Goal: Task Accomplishment & Management: Manage account settings

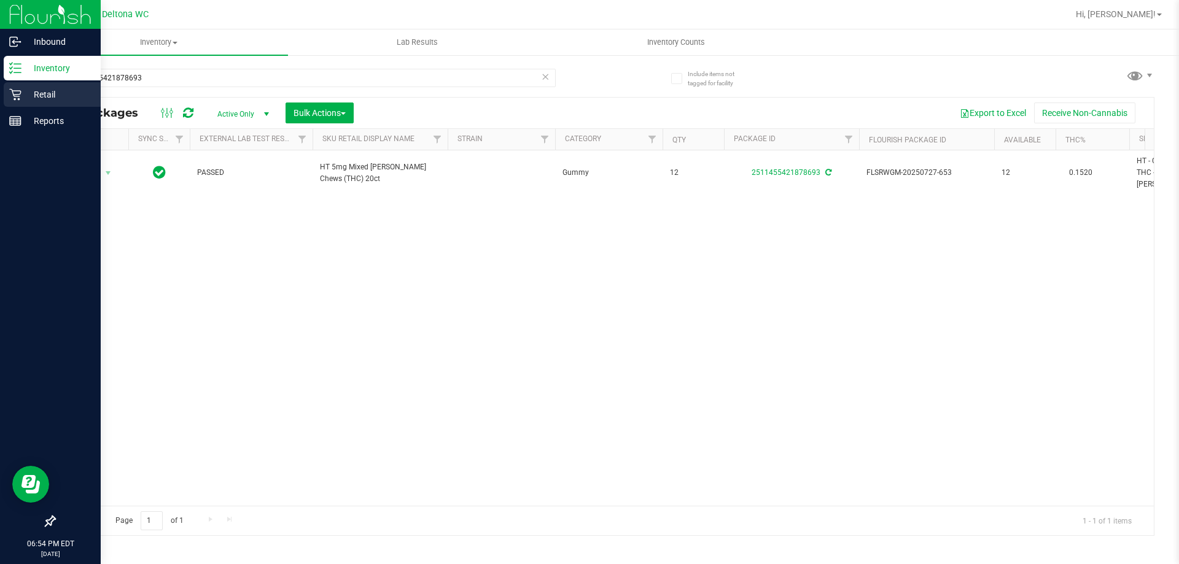
click at [12, 96] on icon at bounding box center [15, 94] width 12 height 12
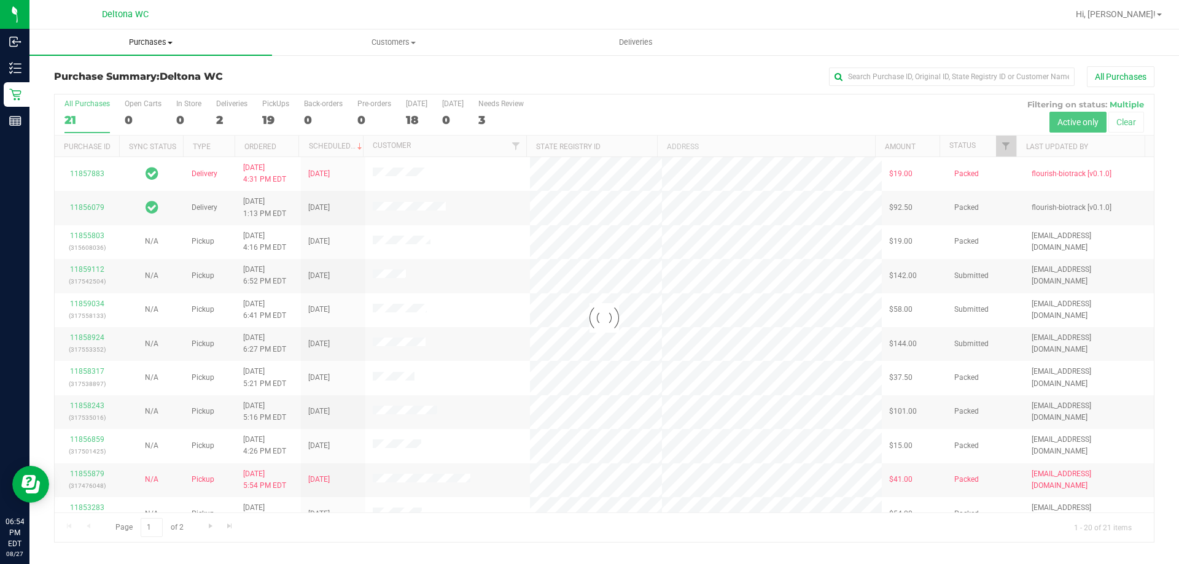
click at [169, 48] on uib-tab-heading "Purchases Summary of purchases Fulfillment All purchases" at bounding box center [150, 42] width 243 height 26
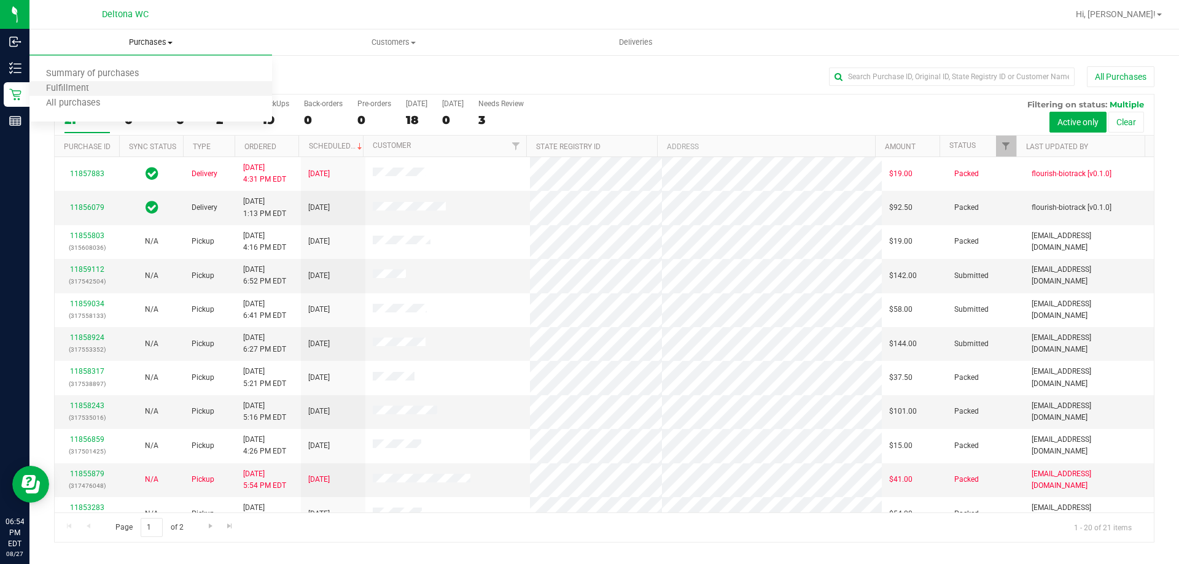
click at [131, 93] on li "Fulfillment" at bounding box center [150, 89] width 243 height 15
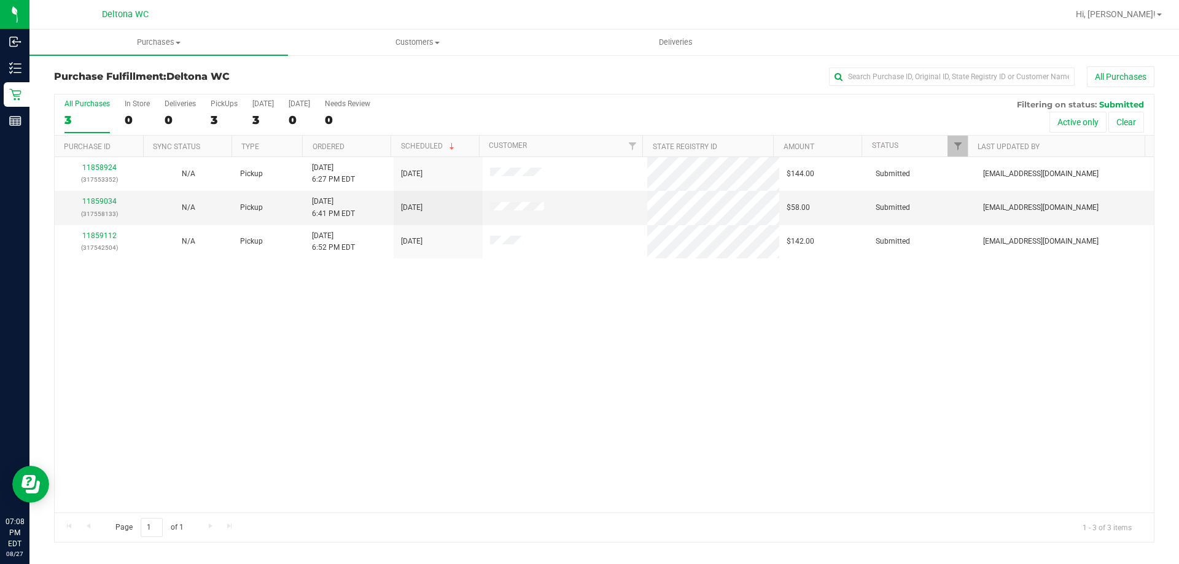
click at [407, 84] on div "Purchase Fulfillment: Deltona WC All Purchases" at bounding box center [604, 79] width 1101 height 27
click at [459, 319] on div "11858924 (317553352) N/A Pickup 8/27/2025 6:27 PM EDT 8/27/2025 $144.00 Submitt…" at bounding box center [604, 335] width 1099 height 356
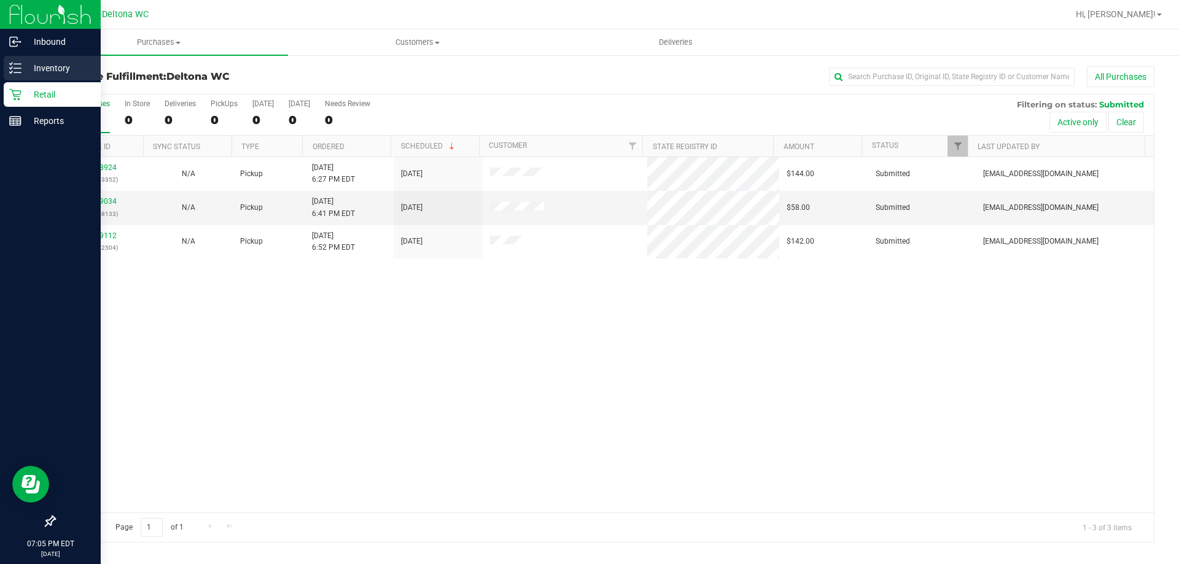
click at [50, 74] on p "Inventory" at bounding box center [58, 68] width 74 height 15
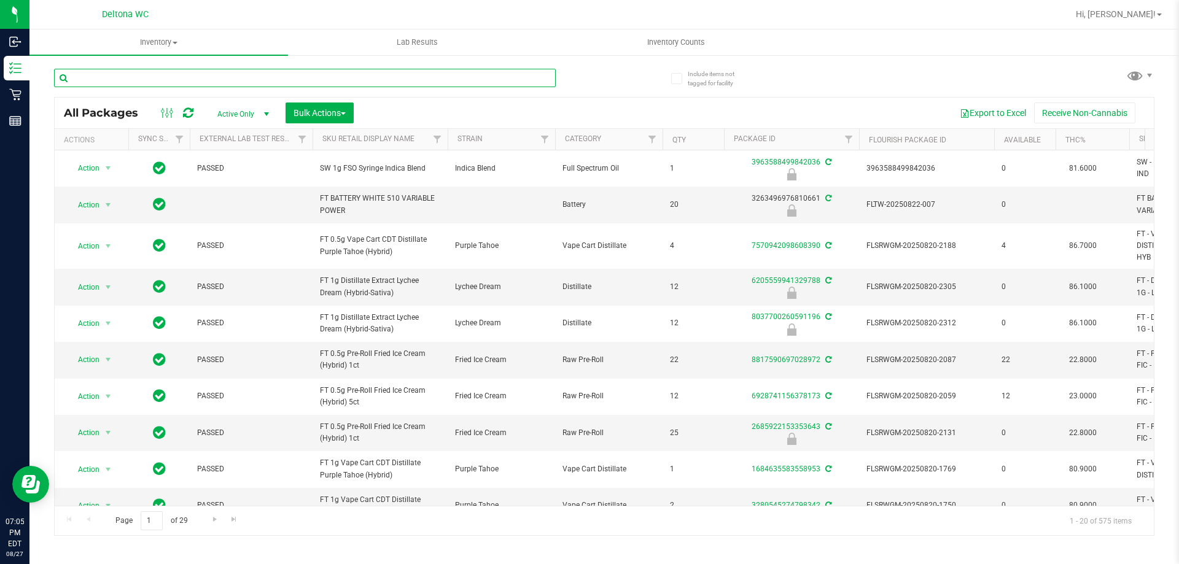
click at [265, 80] on input "text" at bounding box center [305, 78] width 502 height 18
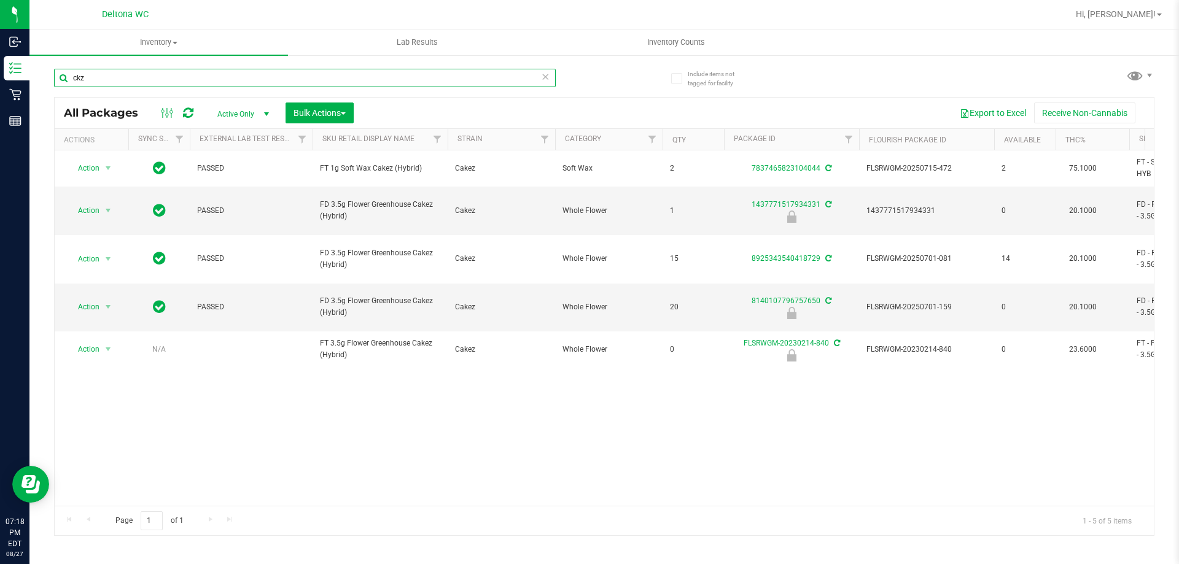
click at [112, 81] on input "ckz" at bounding box center [305, 78] width 502 height 18
click at [626, 95] on div "ckz All Packages Active Only Active Only Lab Samples Locked All External Intern…" at bounding box center [604, 296] width 1101 height 479
drag, startPoint x: 98, startPoint y: 76, endPoint x: 53, endPoint y: 72, distance: 45.6
click at [53, 72] on div "Include items not tagged for facility ckz All Packages Active Only Active Only …" at bounding box center [604, 241] width 1150 height 375
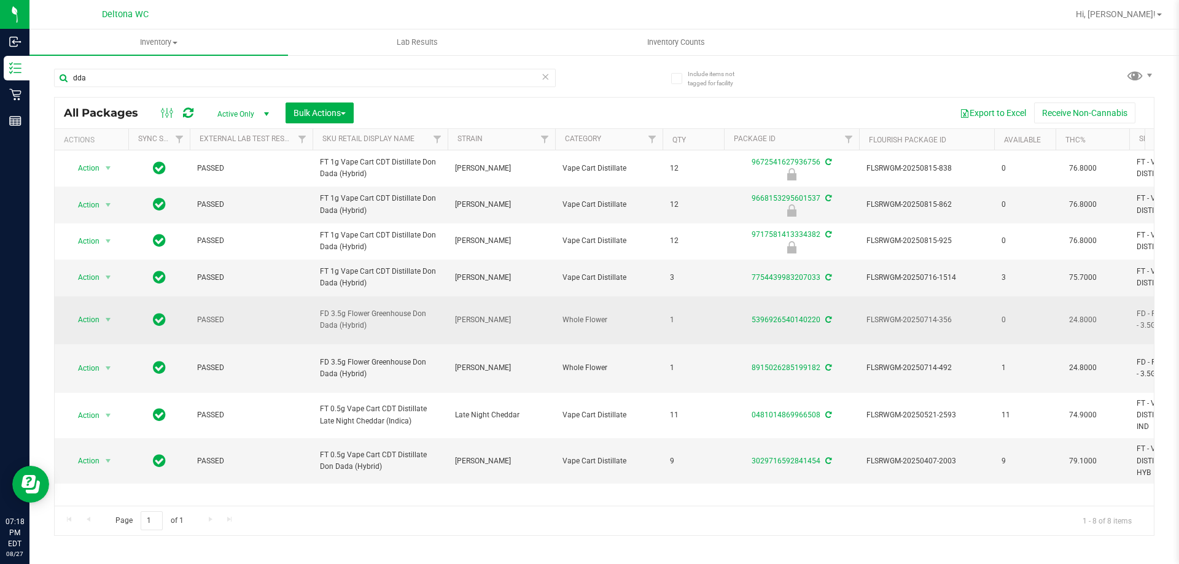
click at [347, 332] on span "FD 3.5g Flower Greenhouse Don Dada (Hybrid)" at bounding box center [380, 319] width 120 height 23
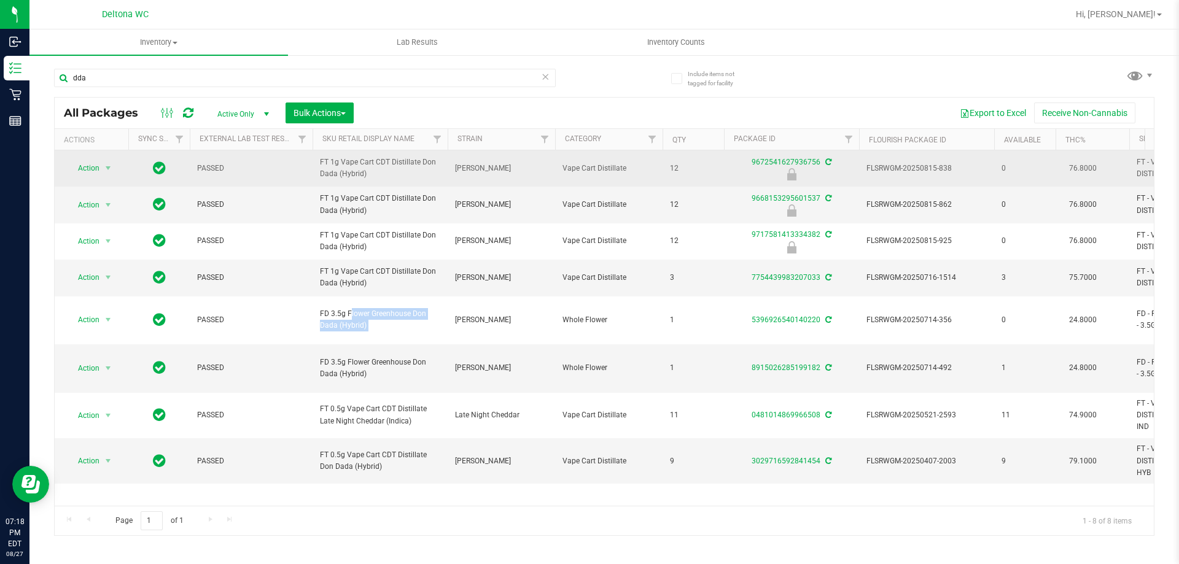
copy tr "FD 3.5g Flower Greenhouse Don Dada (Hybrid)"
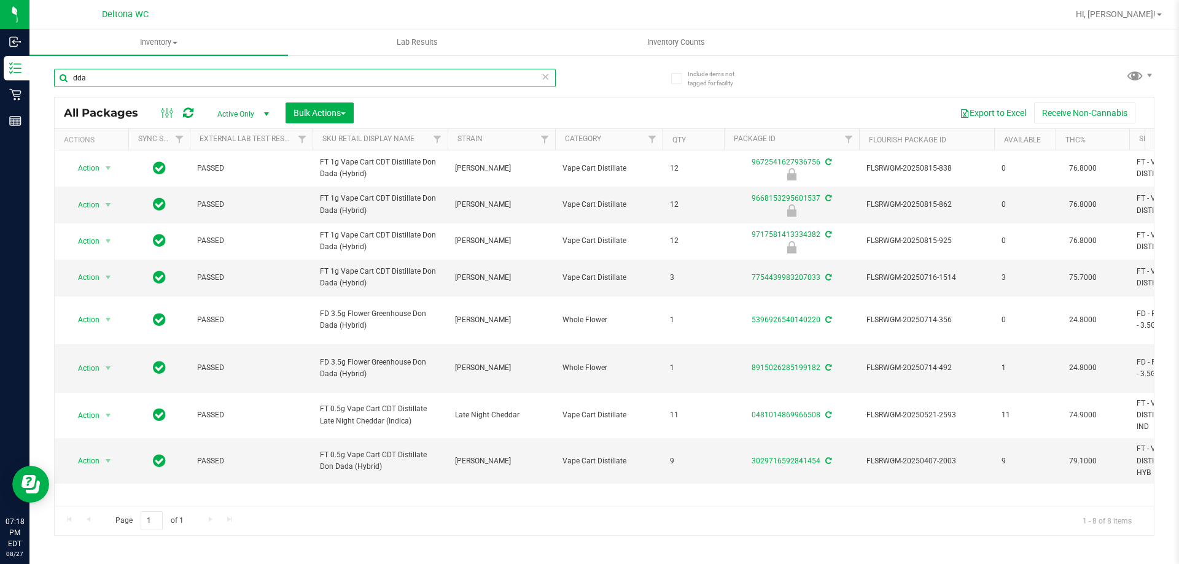
click at [136, 81] on input "dda" at bounding box center [305, 78] width 502 height 18
paste input "FD 3.5g Flower Greenhouse Don Dada (Hybrid)"
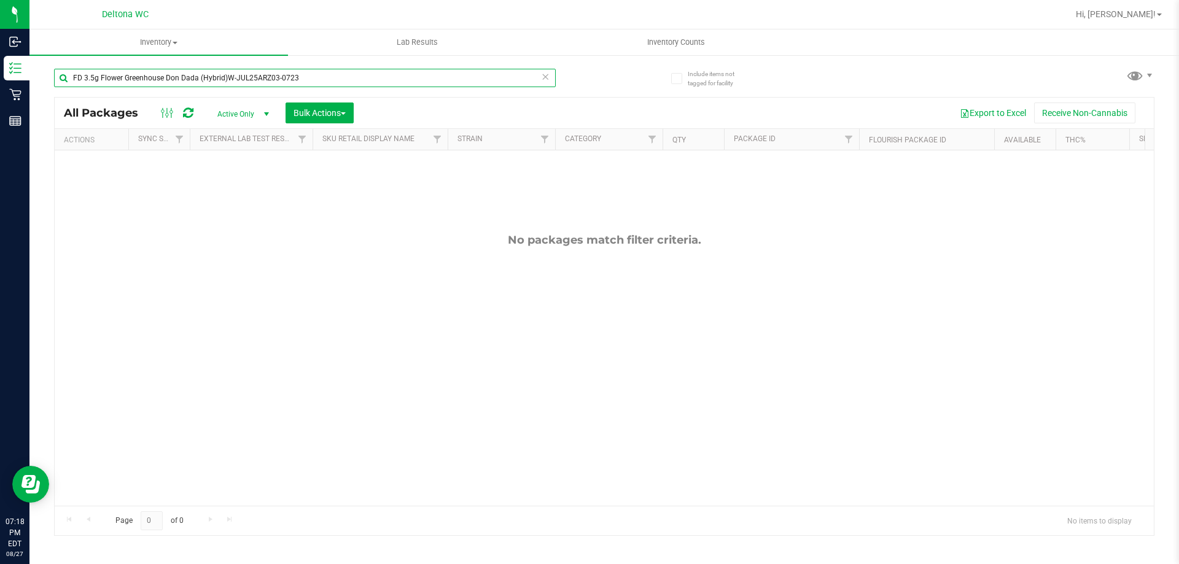
drag, startPoint x: 227, startPoint y: 77, endPoint x: 390, endPoint y: 101, distance: 164.5
click at [390, 101] on div "FD 3.5g Flower Greenhouse Don Dada (Hybrid)W-JUL25ARZ03-0723 All Packages Activ…" at bounding box center [604, 296] width 1101 height 479
type input "FD 3.5g Flower Greenhouse Don Dada (Hybrid)"
click at [392, 111] on div "Export to Excel Receive Non-Cannabis" at bounding box center [754, 113] width 782 height 21
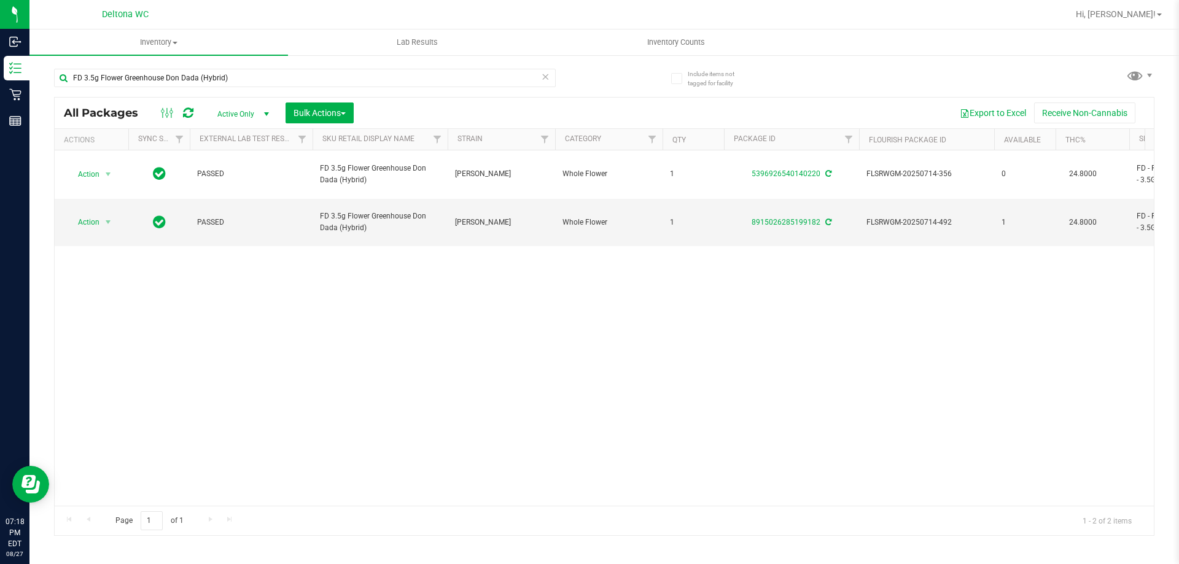
click at [497, 396] on div "Action Action Create package Edit attributes Global inventory Locate package Lo…" at bounding box center [604, 328] width 1099 height 356
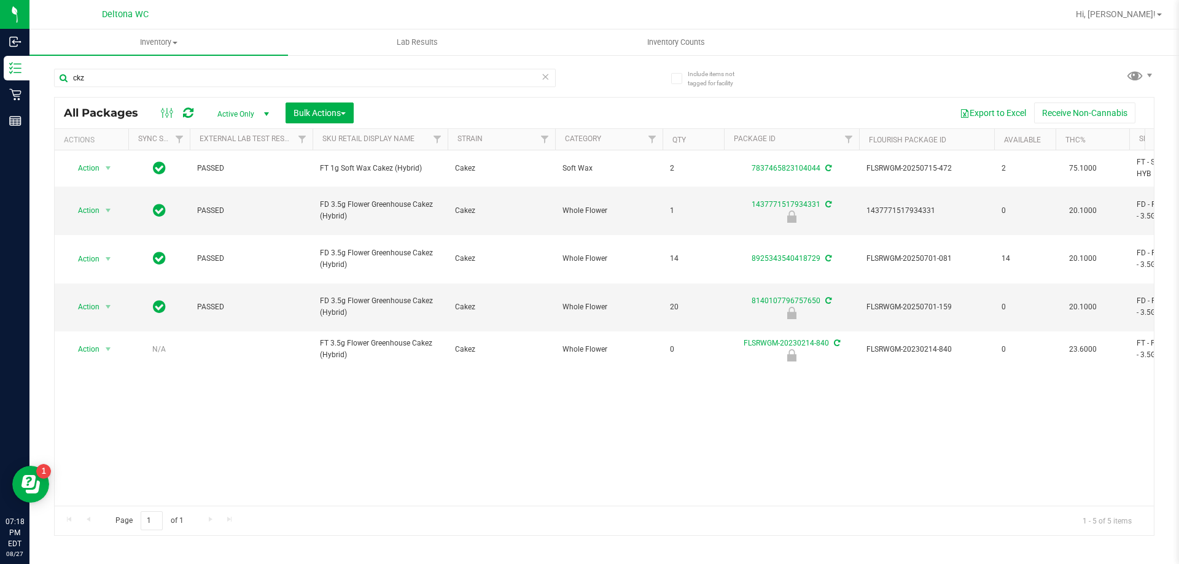
click at [611, 91] on div "ckz All Packages Active Only Active Only Lab Samples Locked All External Intern…" at bounding box center [604, 296] width 1101 height 479
drag, startPoint x: 121, startPoint y: 81, endPoint x: 49, endPoint y: 74, distance: 72.8
click at [49, 74] on div "Include items not tagged for facility ckz All Packages Active Only Active Only …" at bounding box center [604, 241] width 1150 height 375
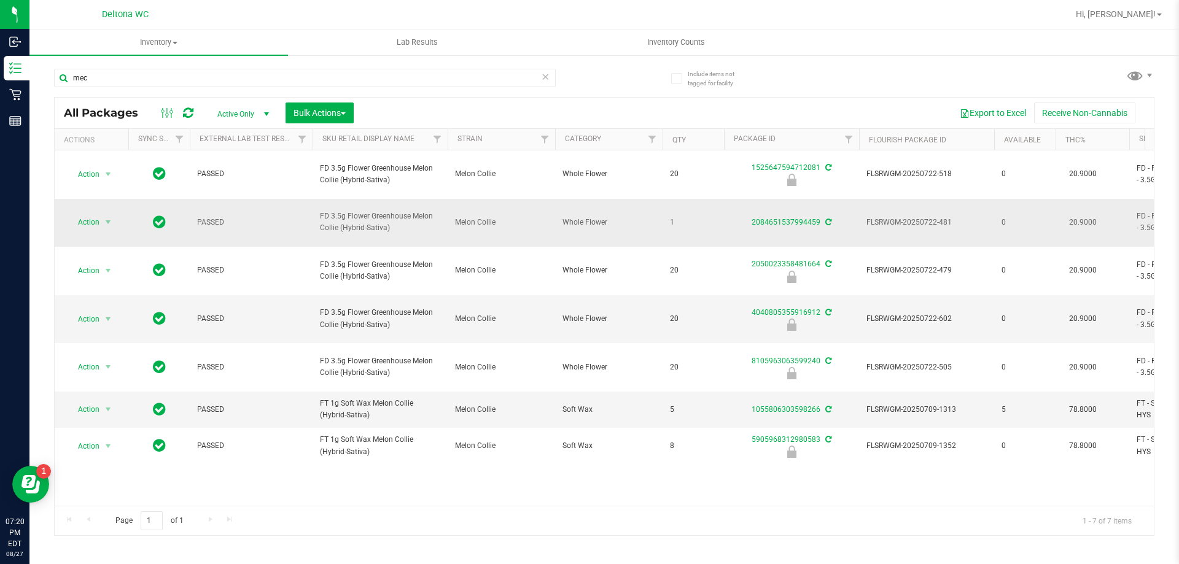
click at [366, 211] on span "FD 3.5g Flower Greenhouse Melon Collie (Hybrid-Sativa)" at bounding box center [380, 222] width 120 height 23
copy tr "FD 3.5g Flower Greenhouse Melon Collie (Hybrid-Sativa)"
click at [117, 74] on input "mec" at bounding box center [305, 78] width 502 height 18
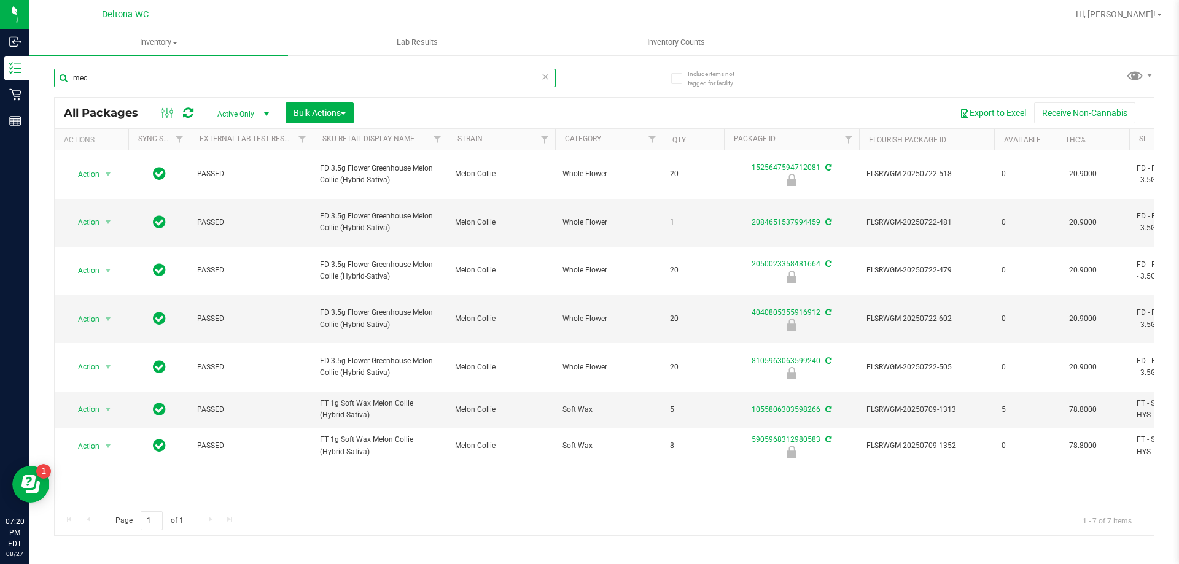
click at [117, 74] on input "mec" at bounding box center [305, 78] width 502 height 18
paste input "FD 3.5g Flower Greenhouse Melon Collie (Hybrid-Sativa)"
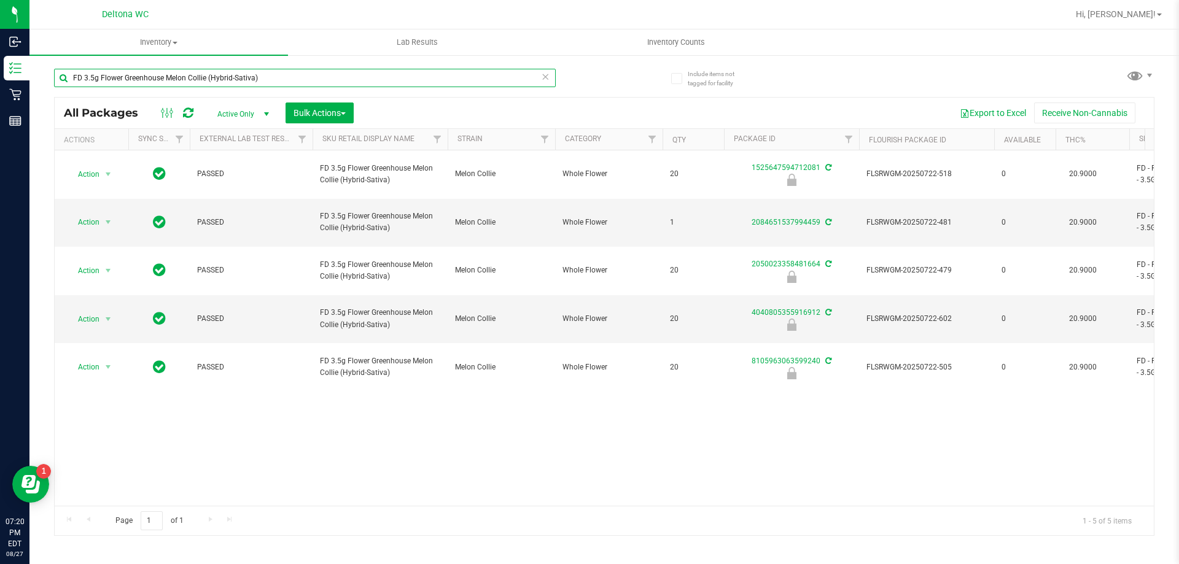
type input "FD 3.5g Flower Greenhouse Melon Collie (Hybrid-Sativa)"
click at [582, 101] on div "All Packages Active Only Active Only Lab Samples Locked All External Internal B…" at bounding box center [604, 113] width 1099 height 31
click at [266, 81] on input "FD 3.5g Flower Greenhouse Melon Collie (Hybrid-Sativa)" at bounding box center [305, 78] width 502 height 18
click at [398, 118] on div "Export to Excel Receive Non-Cannabis" at bounding box center [754, 113] width 782 height 21
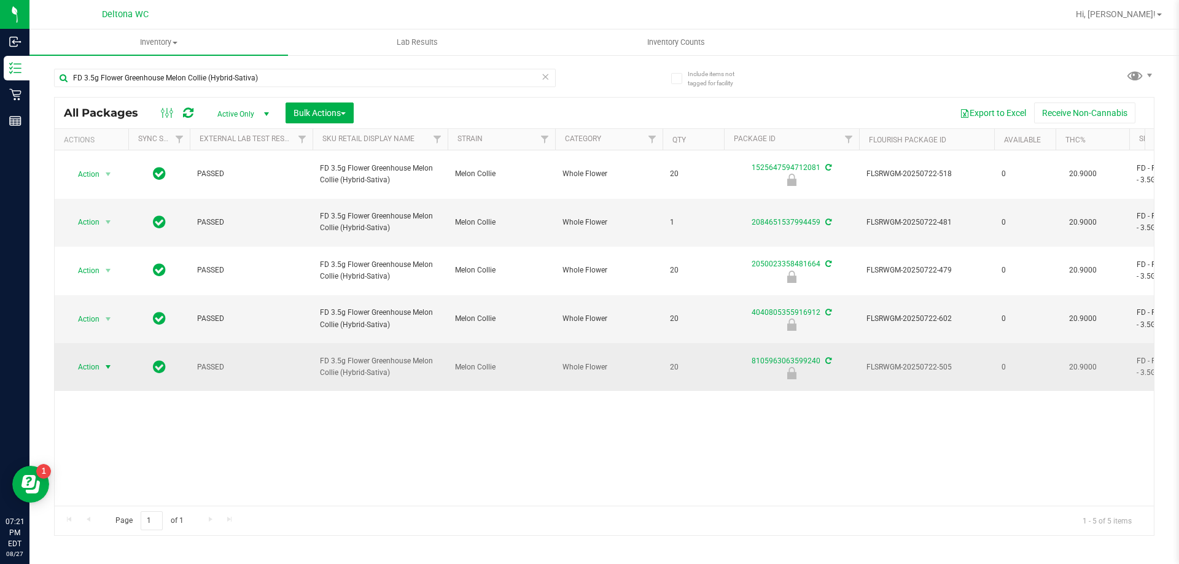
click at [106, 362] on span "select" at bounding box center [108, 367] width 10 height 10
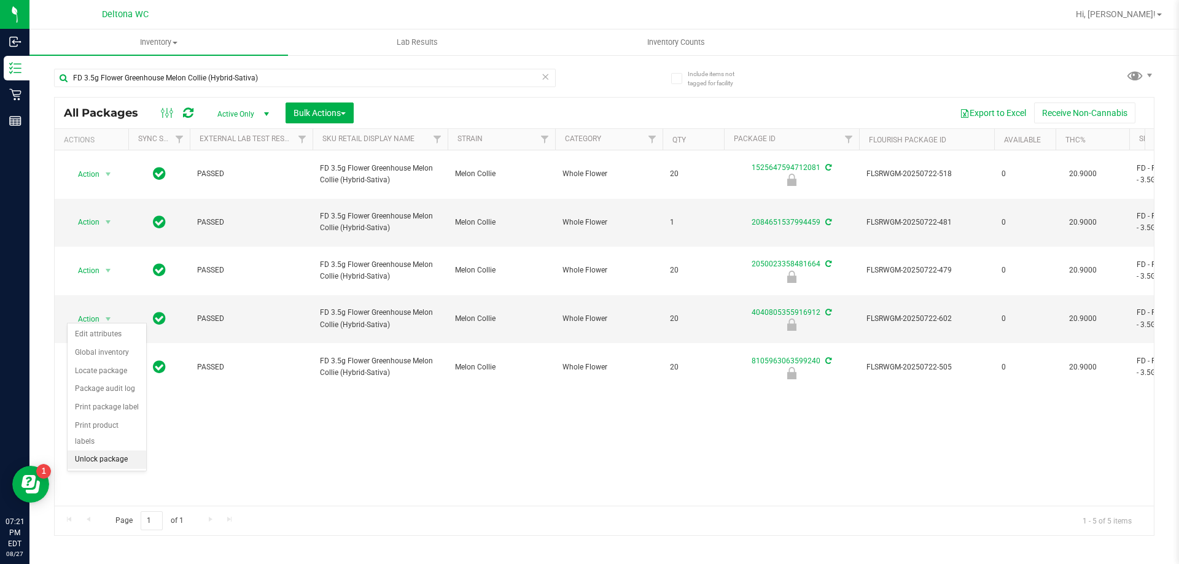
click at [136, 451] on li "Unlock package" at bounding box center [107, 460] width 79 height 18
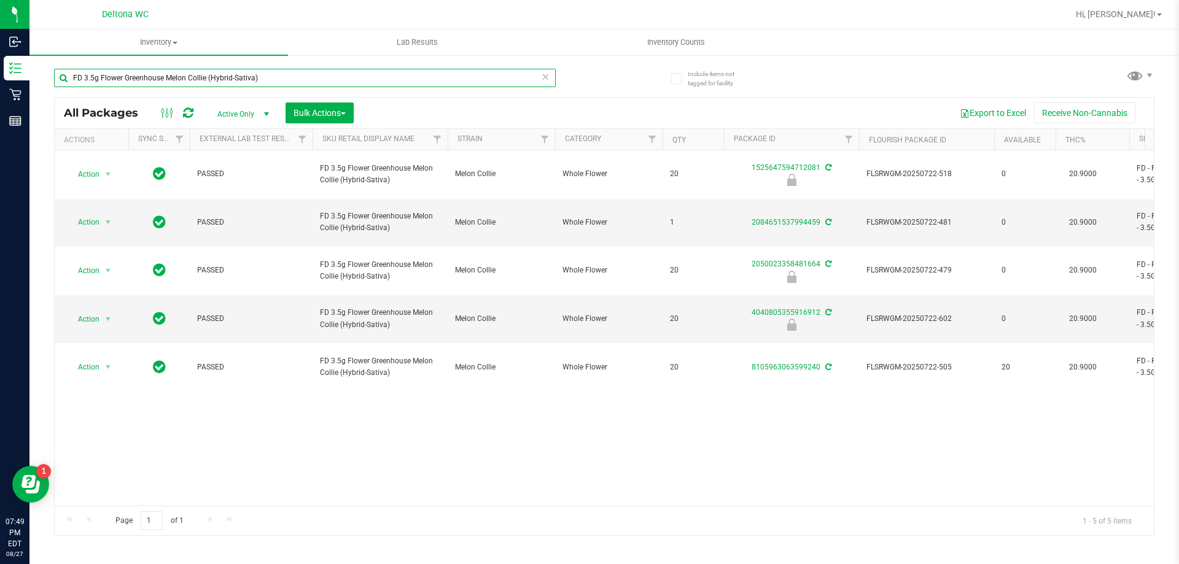
click at [288, 77] on input "FD 3.5g Flower Greenhouse Melon Collie (Hybrid-Sativa)" at bounding box center [305, 78] width 502 height 18
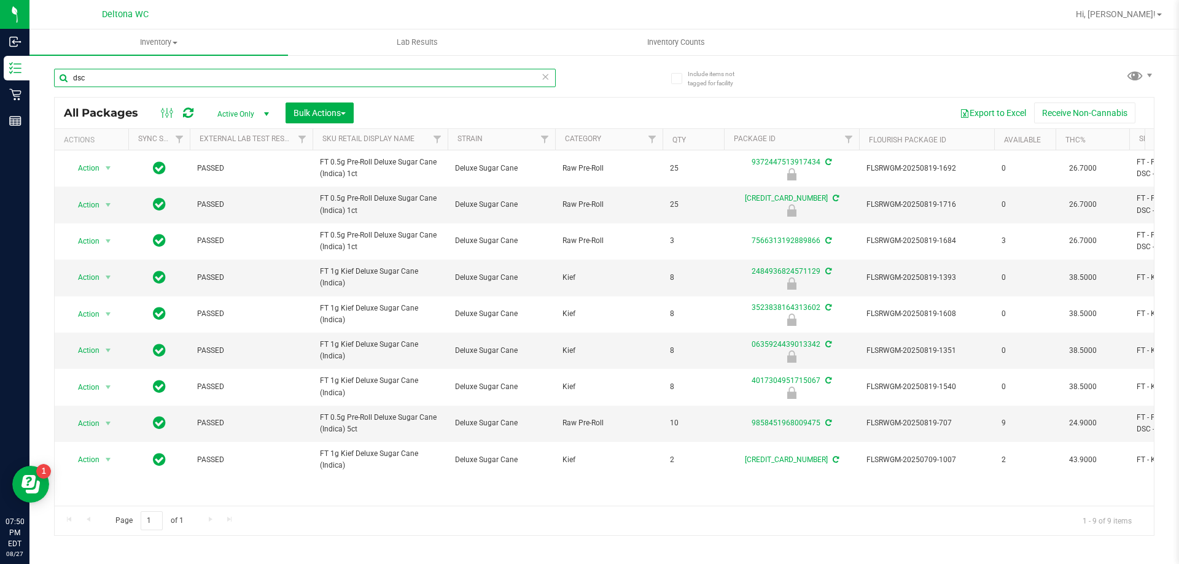
click at [324, 72] on input "dsc" at bounding box center [305, 78] width 502 height 18
click at [323, 72] on input "dsc" at bounding box center [305, 78] width 502 height 18
type input "dsw"
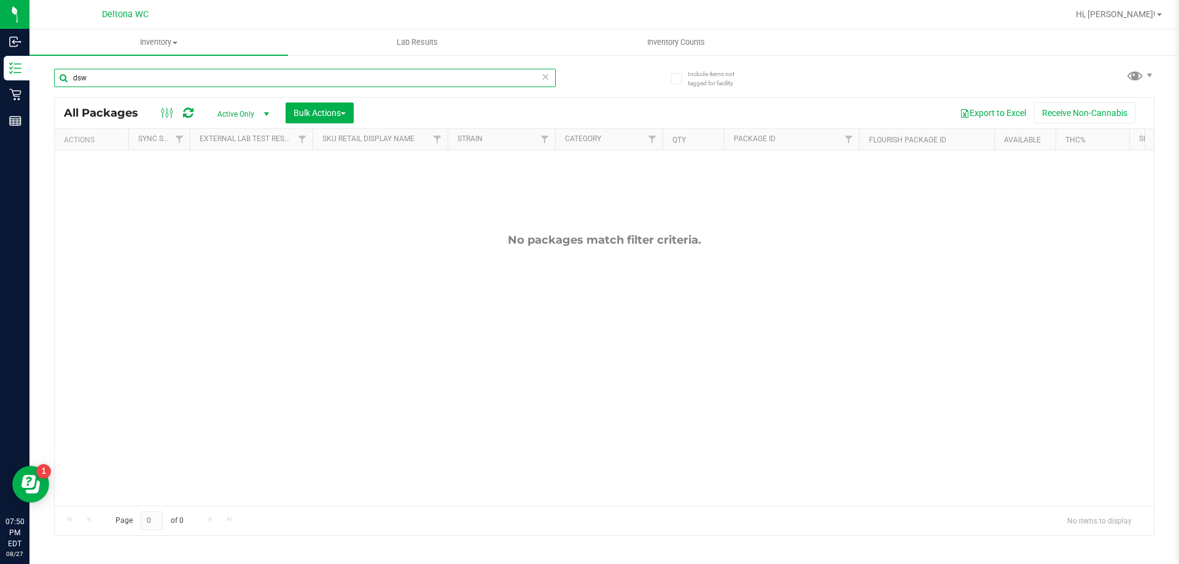
click at [170, 74] on input "dsw" at bounding box center [305, 78] width 502 height 18
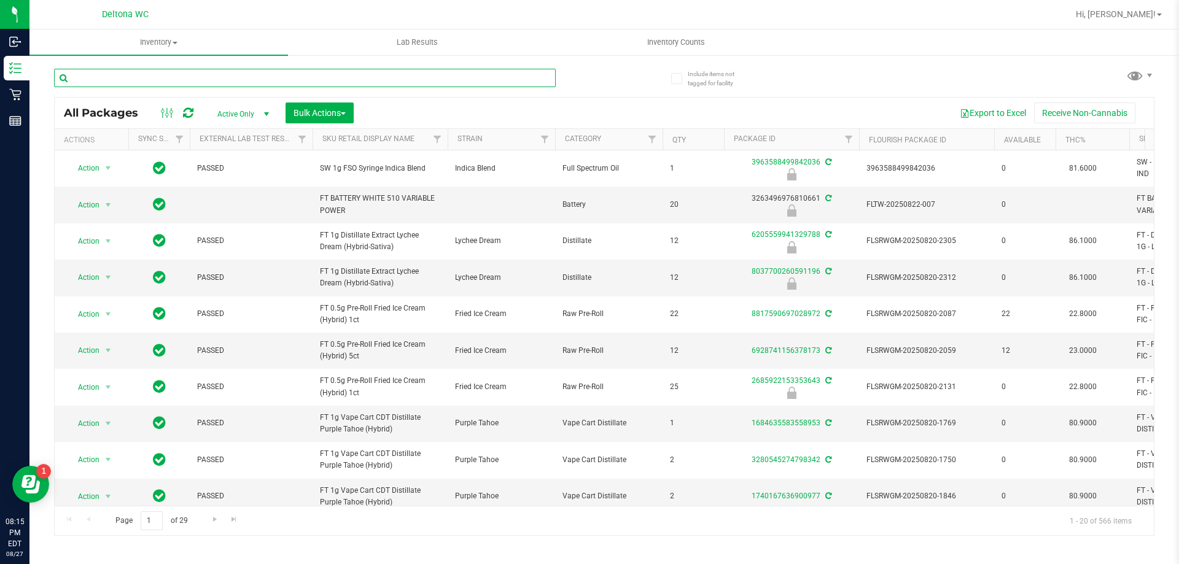
click at [340, 74] on input "text" at bounding box center [305, 78] width 502 height 18
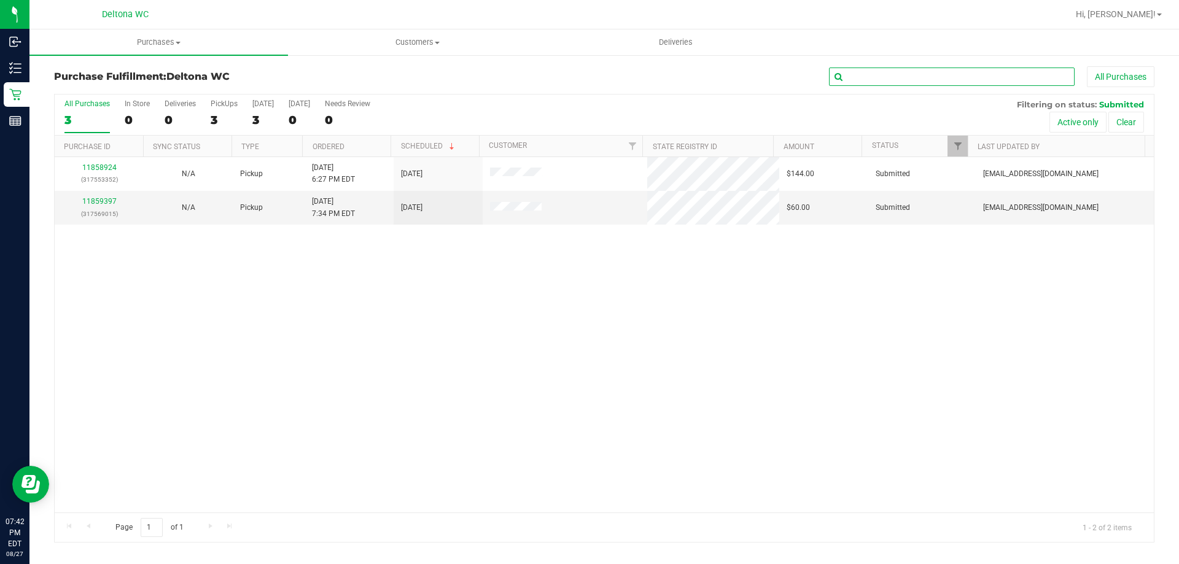
click at [910, 82] on input "text" at bounding box center [952, 77] width 246 height 18
click at [948, 136] on link "Filter" at bounding box center [958, 146] width 20 height 21
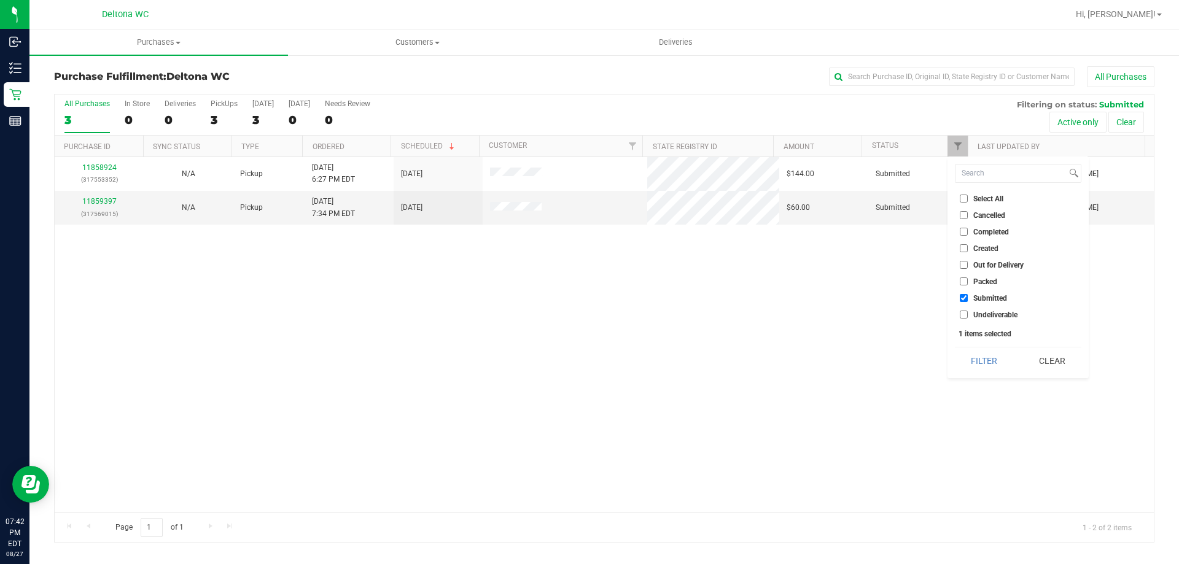
click at [990, 245] on span "Created" at bounding box center [986, 248] width 25 height 7
click at [968, 244] on input "Created" at bounding box center [964, 248] width 8 height 8
checkbox input "true"
click at [998, 361] on button "Filter" at bounding box center [984, 361] width 59 height 27
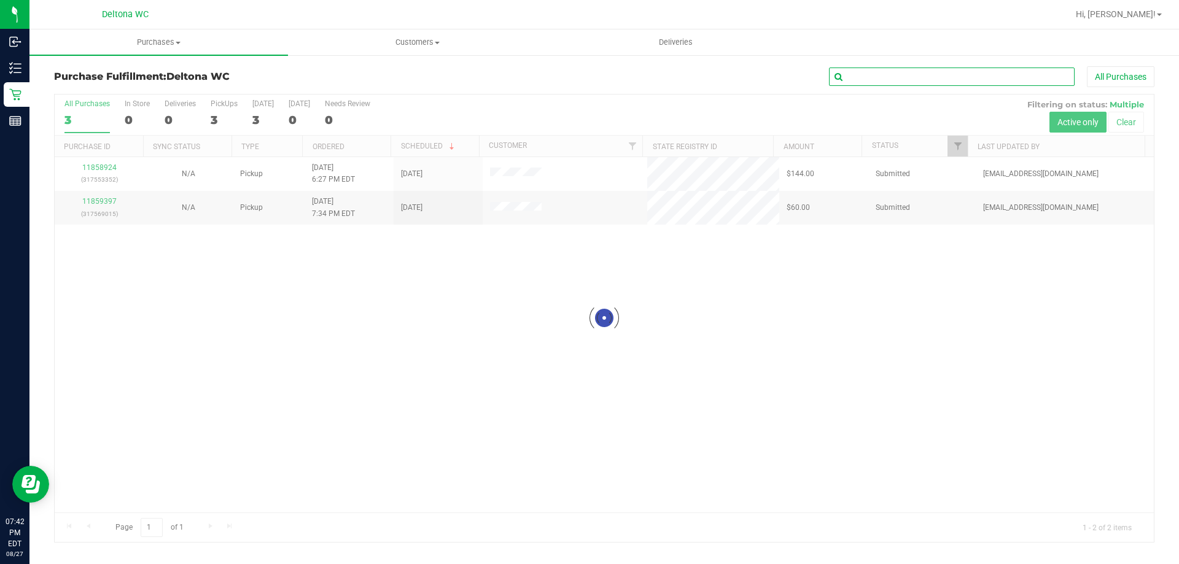
click at [891, 77] on input "text" at bounding box center [952, 77] width 246 height 18
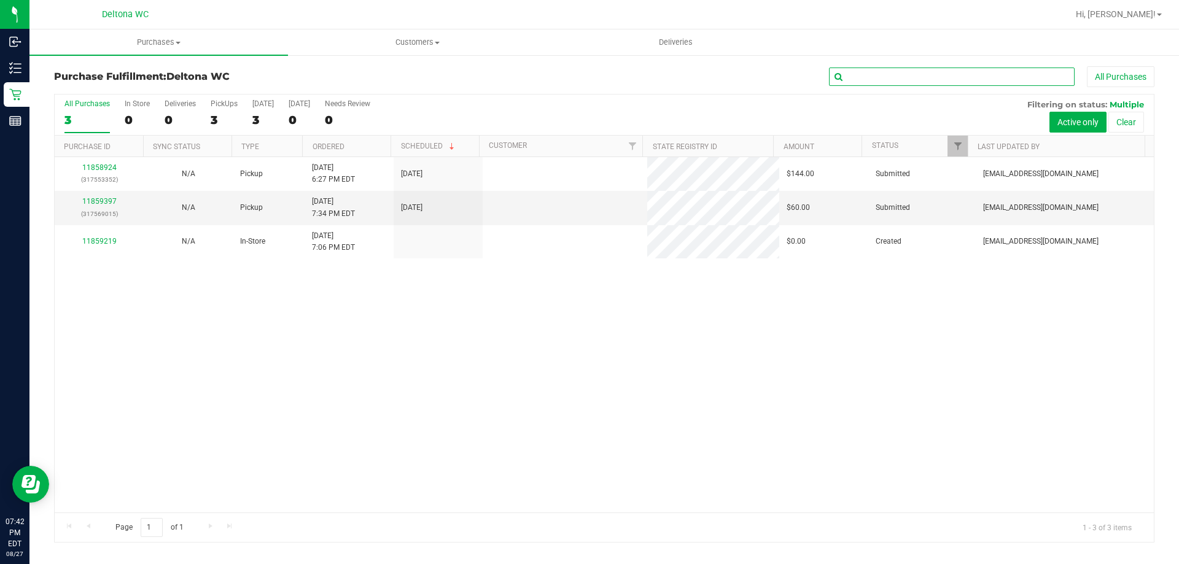
paste input "11853180"
type input "11853180"
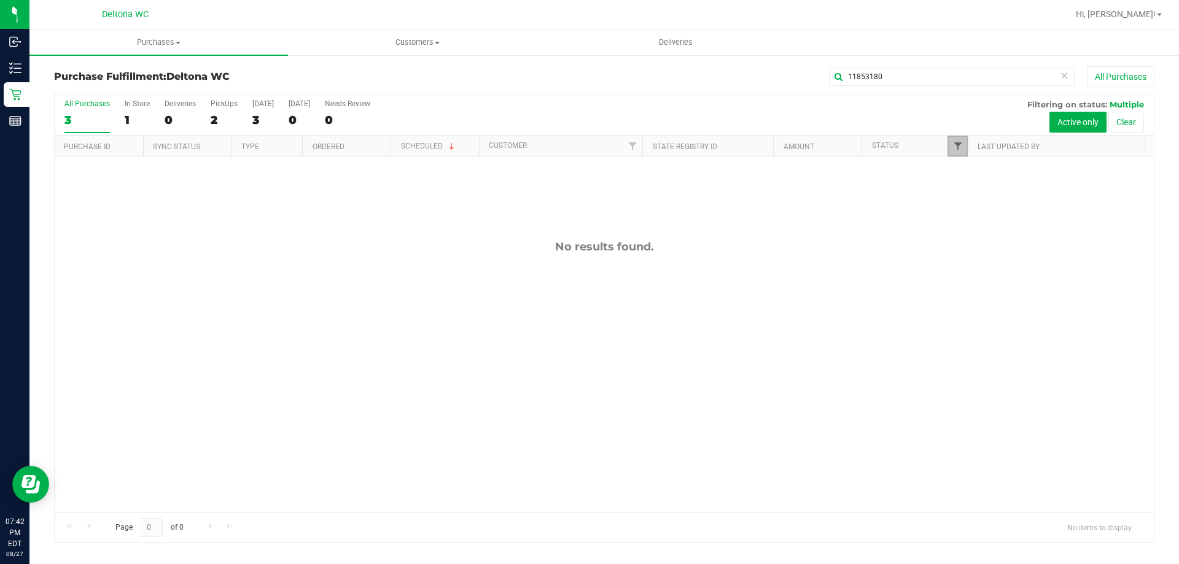
click at [961, 146] on span "Filter" at bounding box center [958, 146] width 10 height 10
click at [984, 193] on li "Select All" at bounding box center [1018, 198] width 127 height 13
click at [975, 197] on span "Select All" at bounding box center [989, 198] width 30 height 7
click at [968, 197] on input "Select All" at bounding box center [964, 199] width 8 height 8
checkbox input "true"
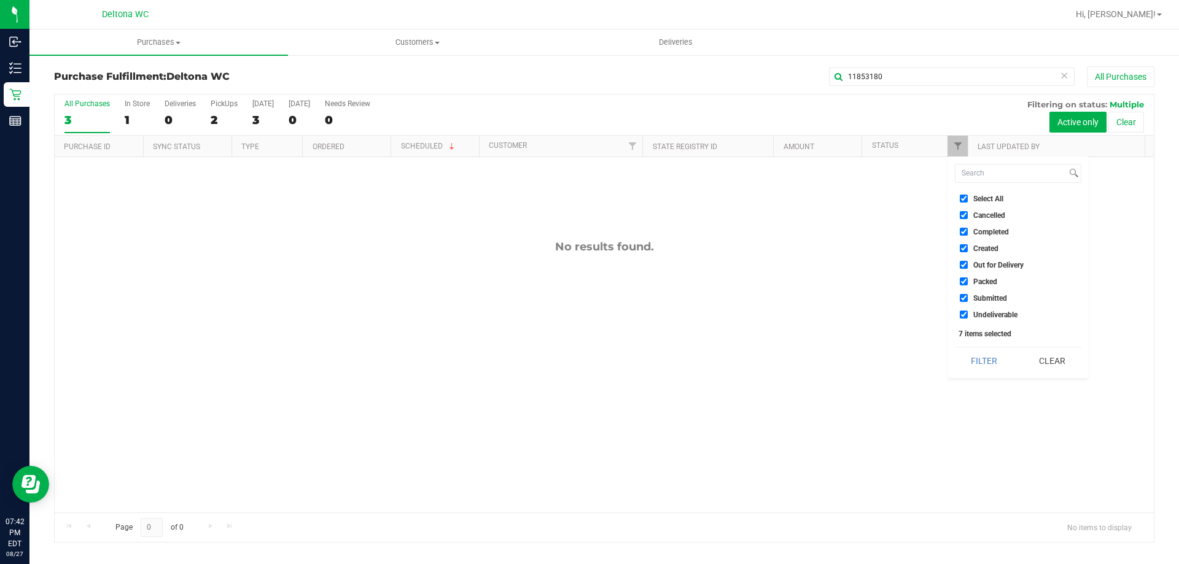
checkbox input "true"
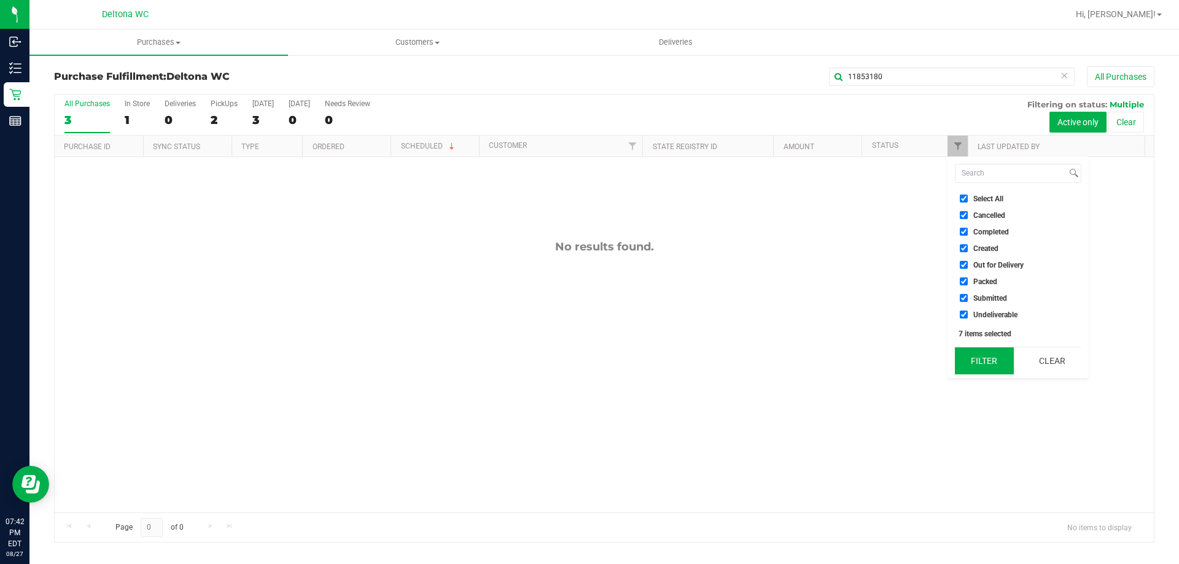
click at [991, 365] on button "Filter" at bounding box center [984, 361] width 59 height 27
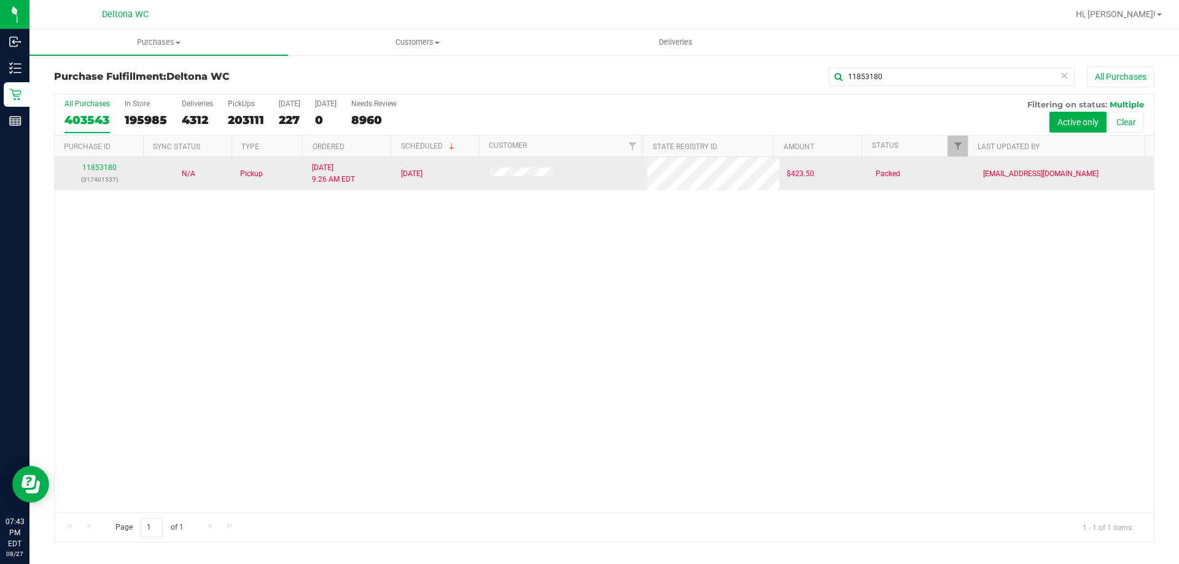
click at [97, 162] on div "11853180 (317401537)" at bounding box center [99, 173] width 74 height 23
click at [111, 179] on p "(317401537)" at bounding box center [99, 180] width 74 height 12
click at [112, 171] on link "11853180" at bounding box center [99, 167] width 34 height 9
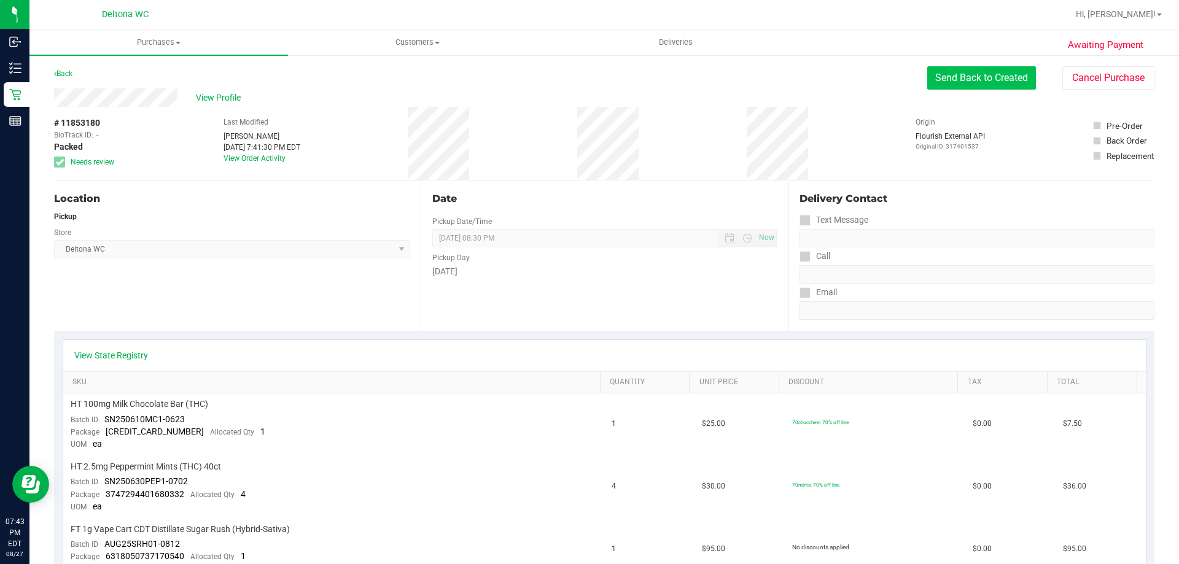
click at [974, 69] on button "Send Back to Created" at bounding box center [981, 77] width 109 height 23
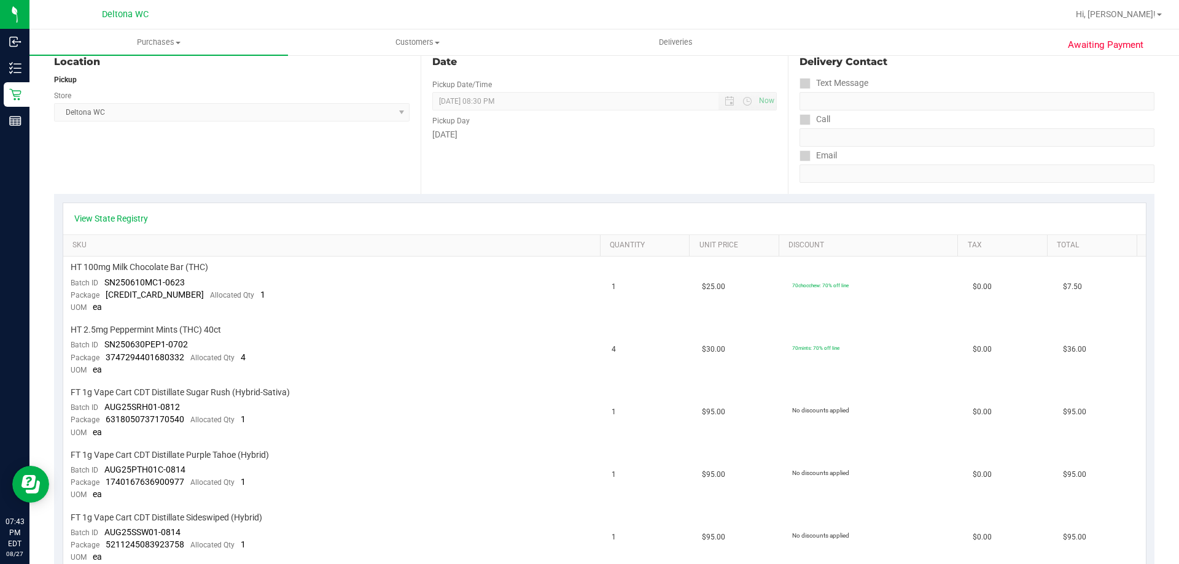
scroll to position [246, 0]
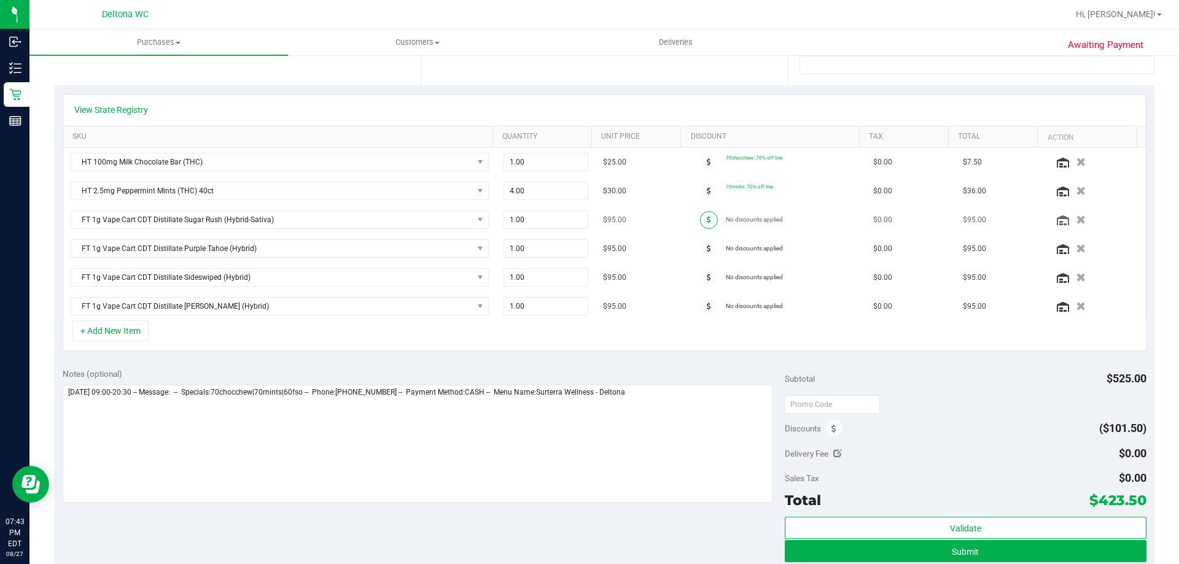
click at [700, 218] on span at bounding box center [709, 220] width 18 height 18
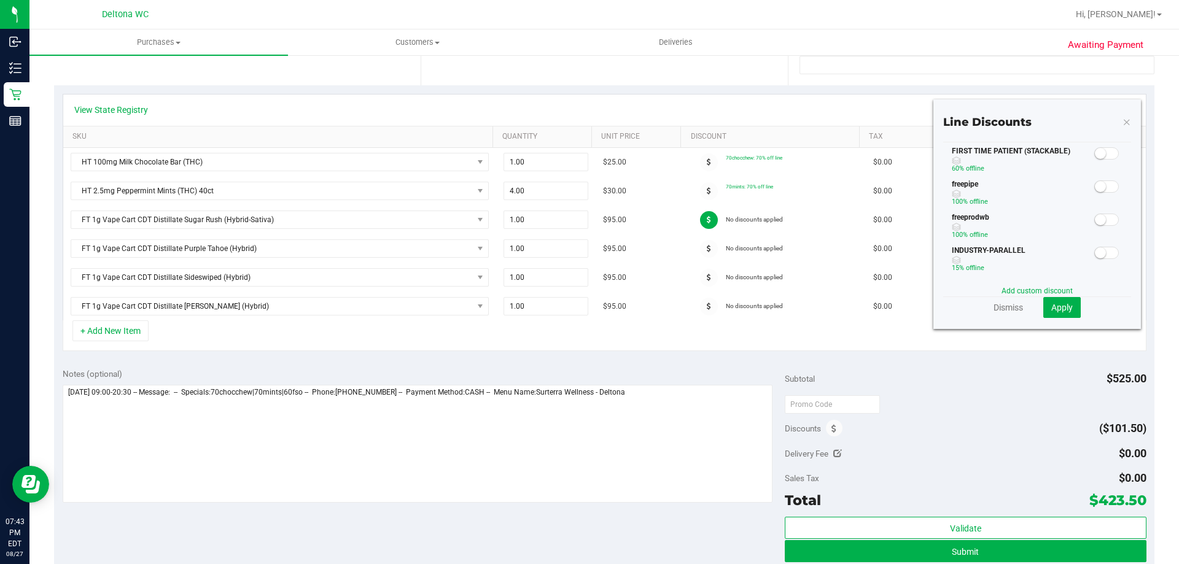
scroll to position [186, 0]
click at [1009, 309] on link "Dismiss" at bounding box center [1008, 308] width 29 height 12
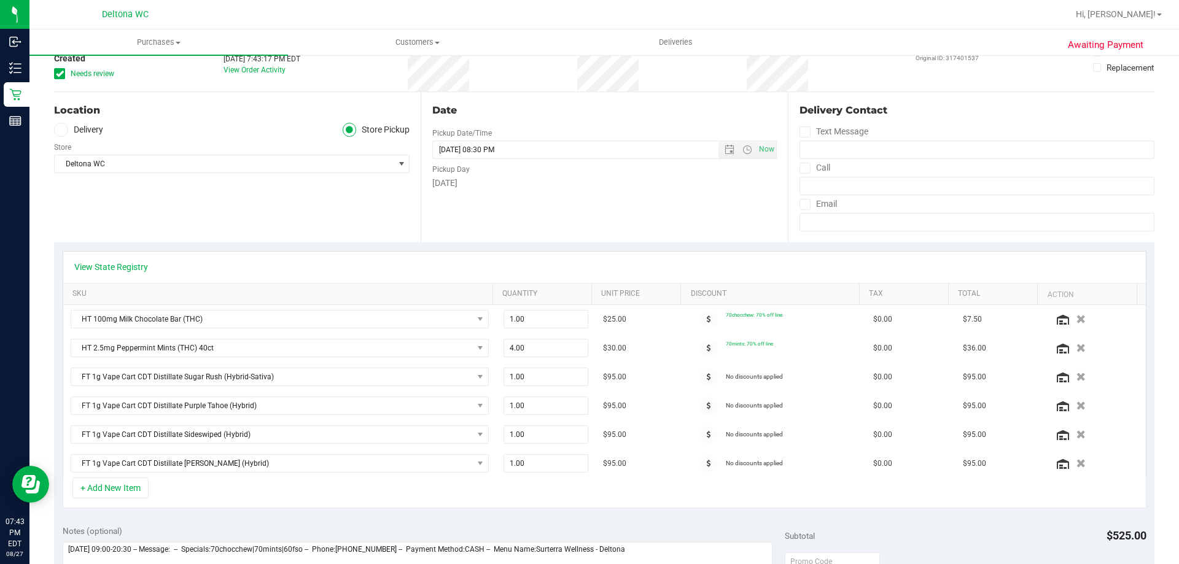
scroll to position [0, 0]
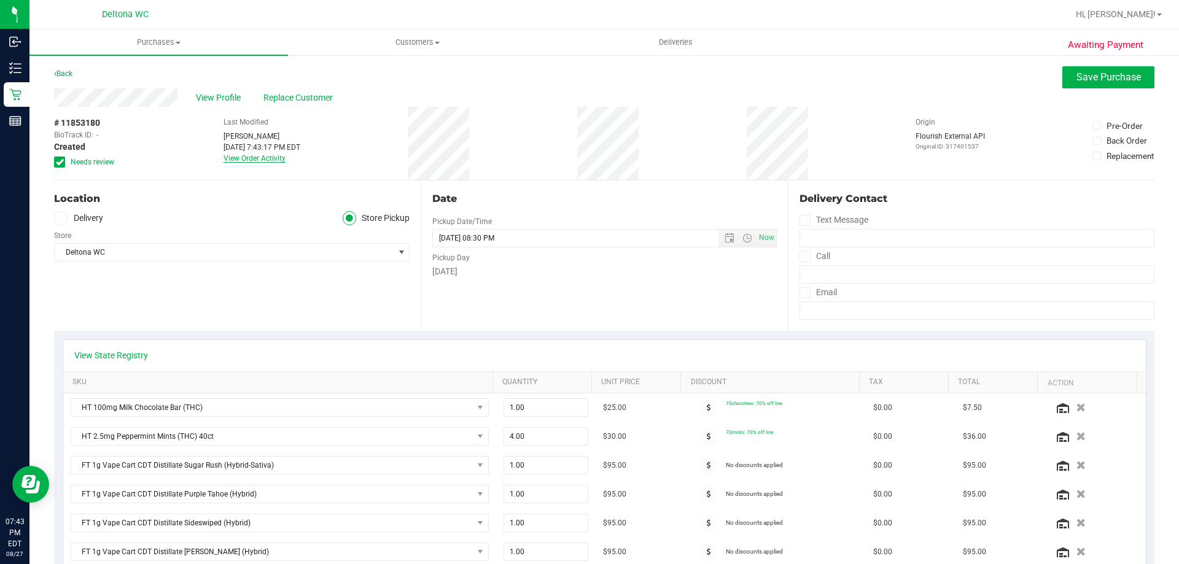
click at [235, 162] on link "View Order Activity" at bounding box center [255, 158] width 62 height 9
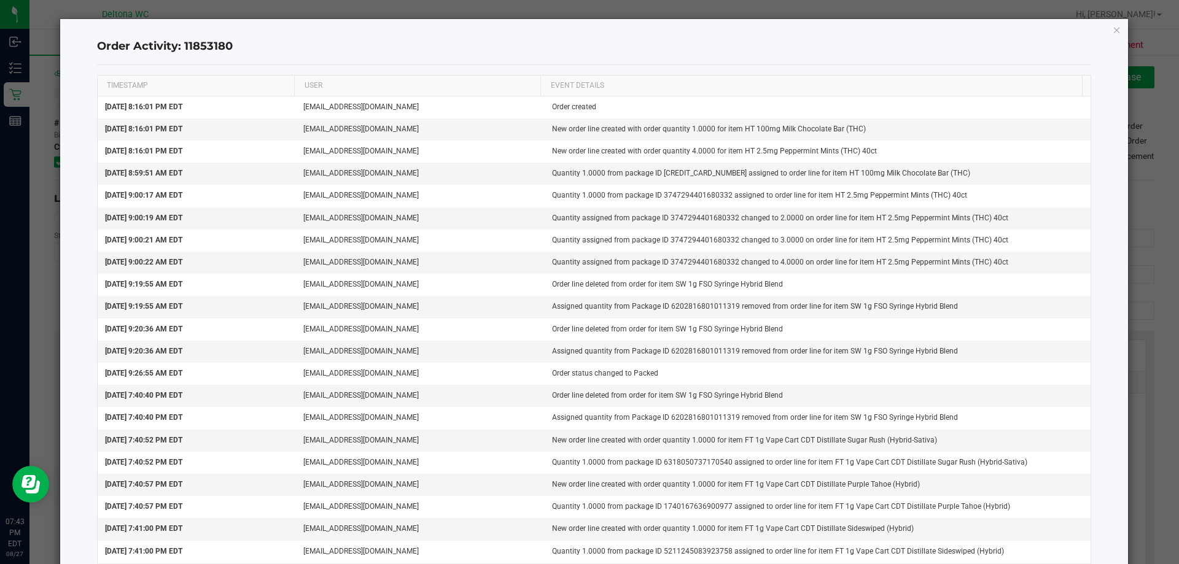
click at [1100, 29] on div "Order Activity: 11853180 TIMESTAMP USER EVENT DETAILS Aug 26, 2025 8:16:01 PM E…" at bounding box center [594, 329] width 1069 height 620
click at [1113, 29] on icon "button" at bounding box center [1117, 29] width 9 height 15
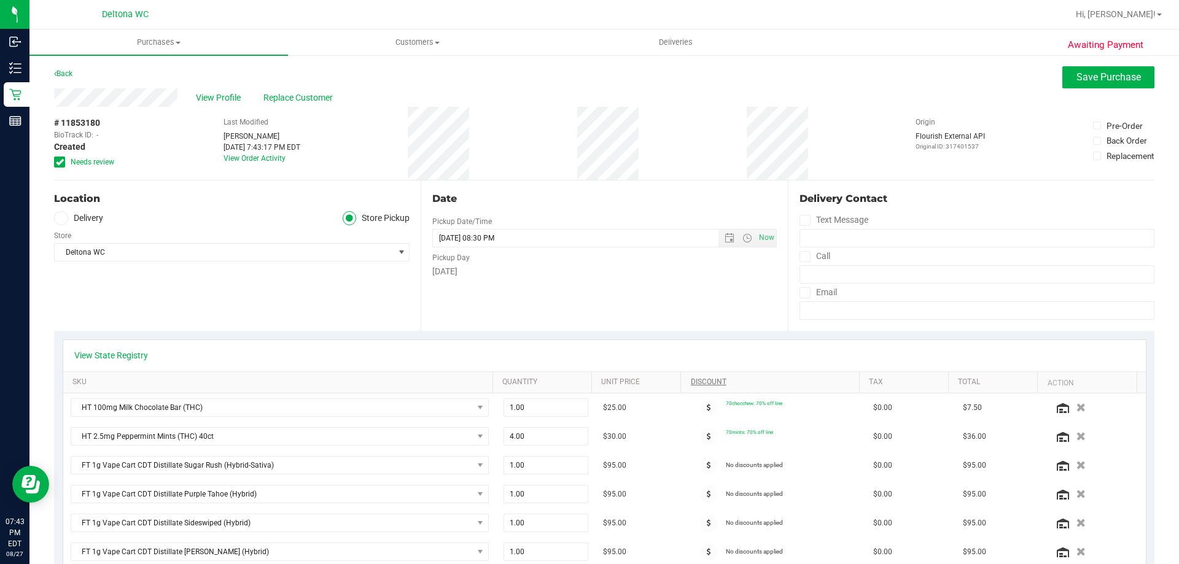
scroll to position [246, 0]
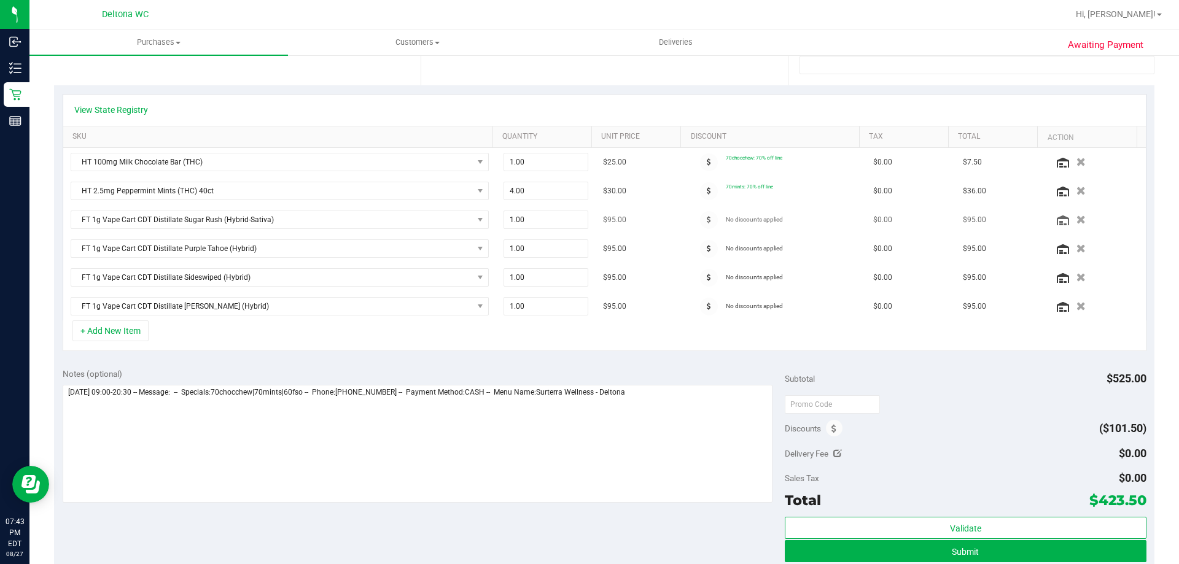
click at [686, 224] on td "No discounts applied" at bounding box center [776, 220] width 180 height 29
click at [700, 218] on span at bounding box center [709, 220] width 18 height 18
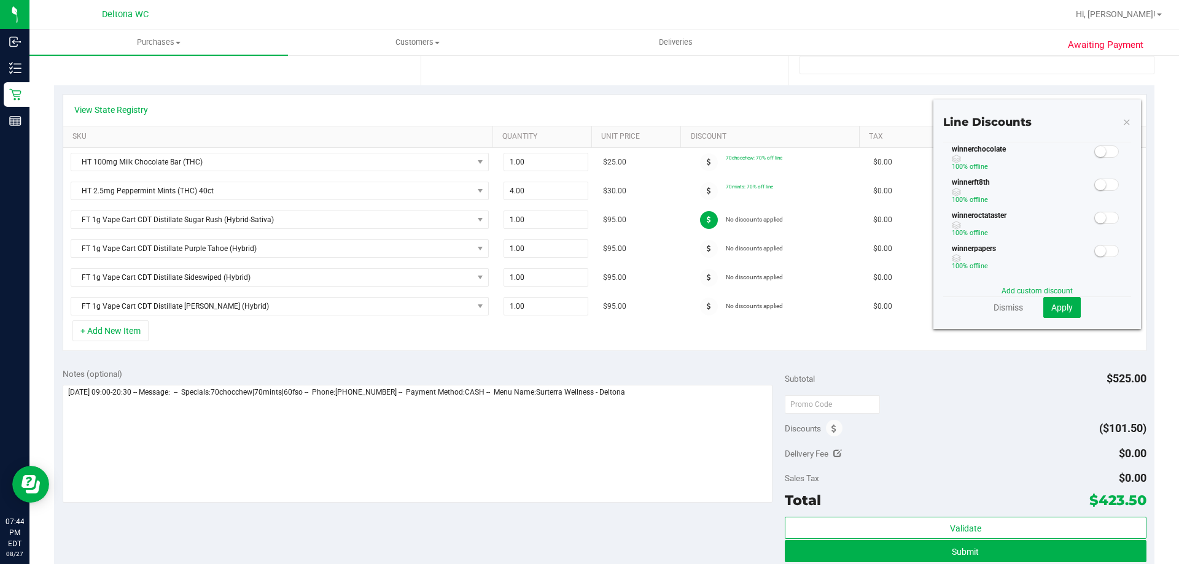
scroll to position [432, 0]
click at [1012, 311] on link "Dismiss" at bounding box center [1008, 308] width 29 height 12
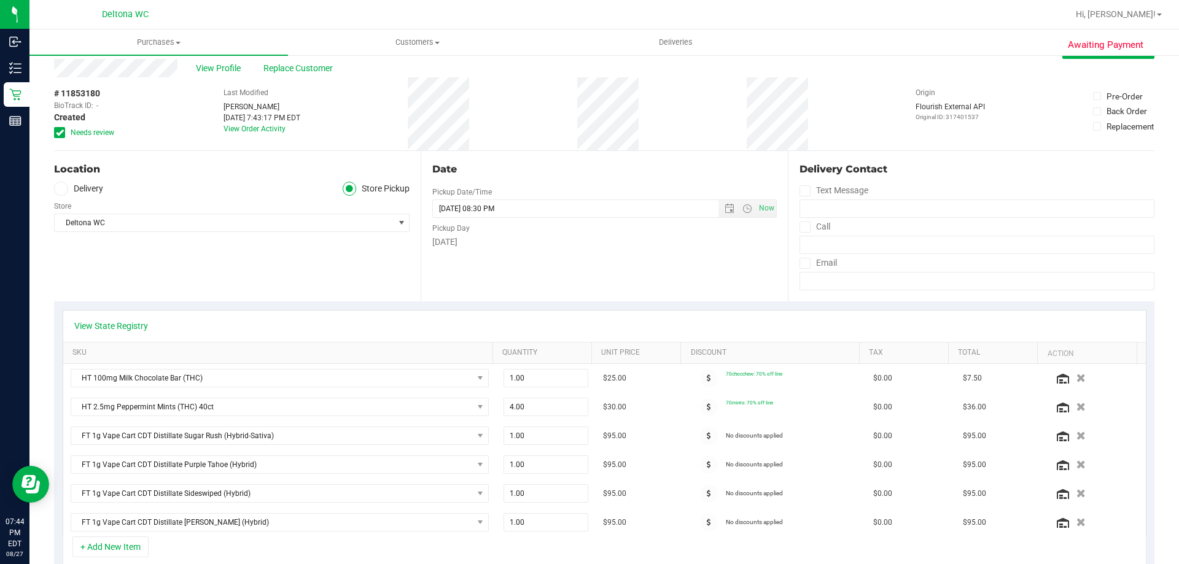
scroll to position [0, 0]
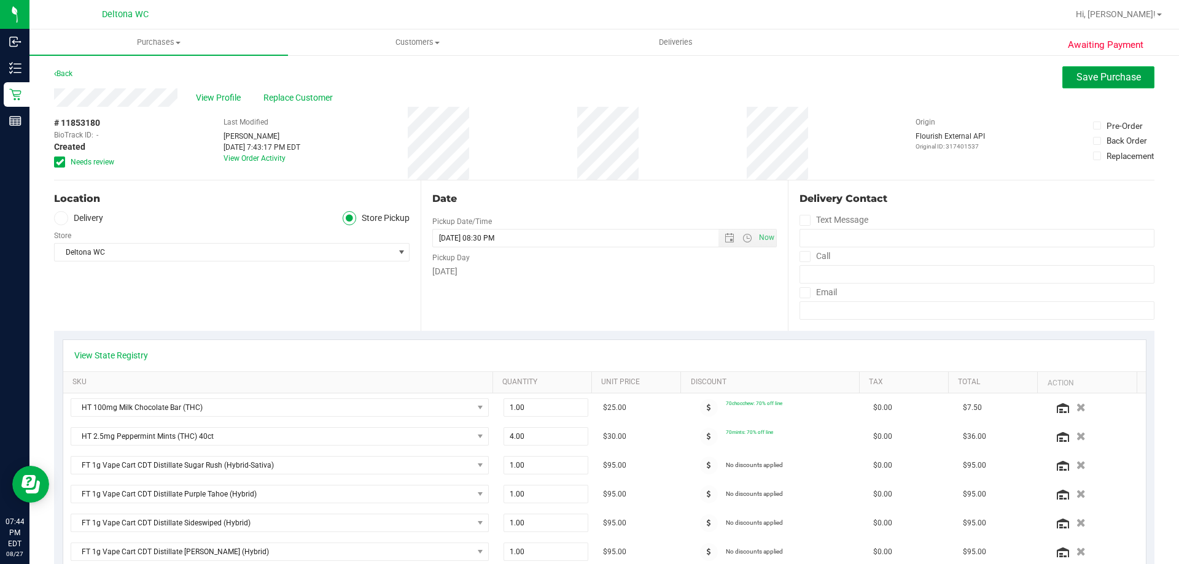
click at [1063, 79] on button "Save Purchase" at bounding box center [1109, 77] width 92 height 22
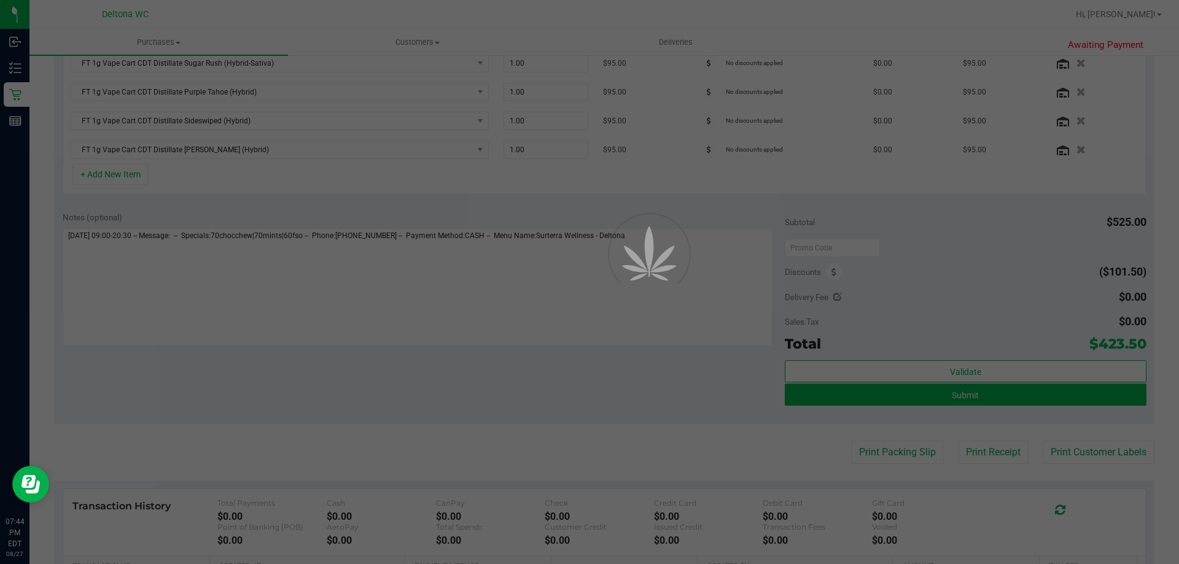
scroll to position [472, 0]
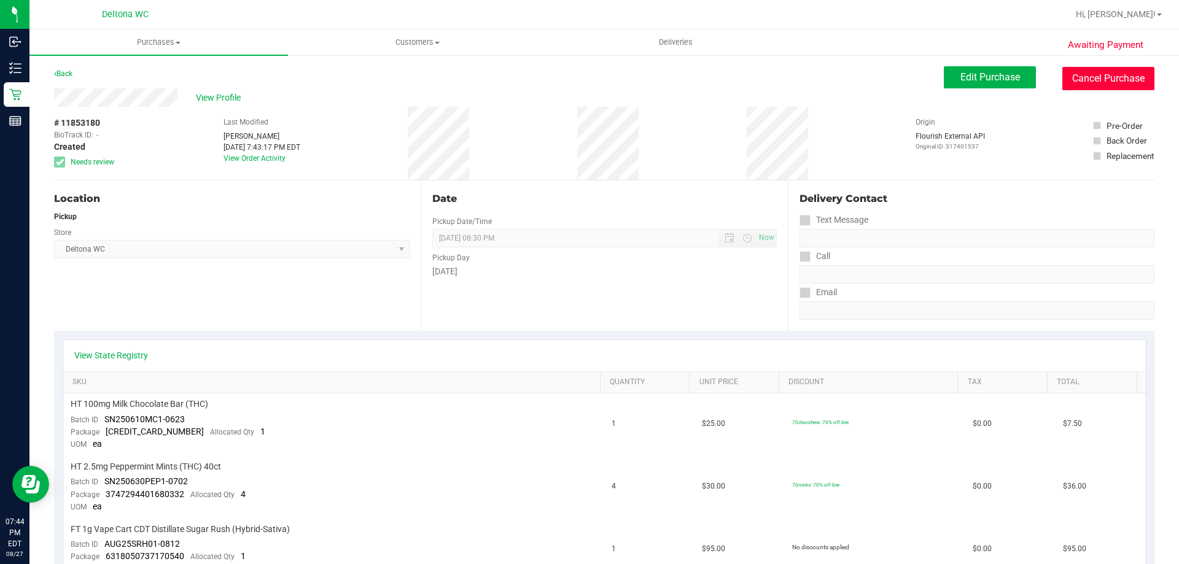
click at [1090, 85] on button "Cancel Purchase" at bounding box center [1109, 78] width 92 height 23
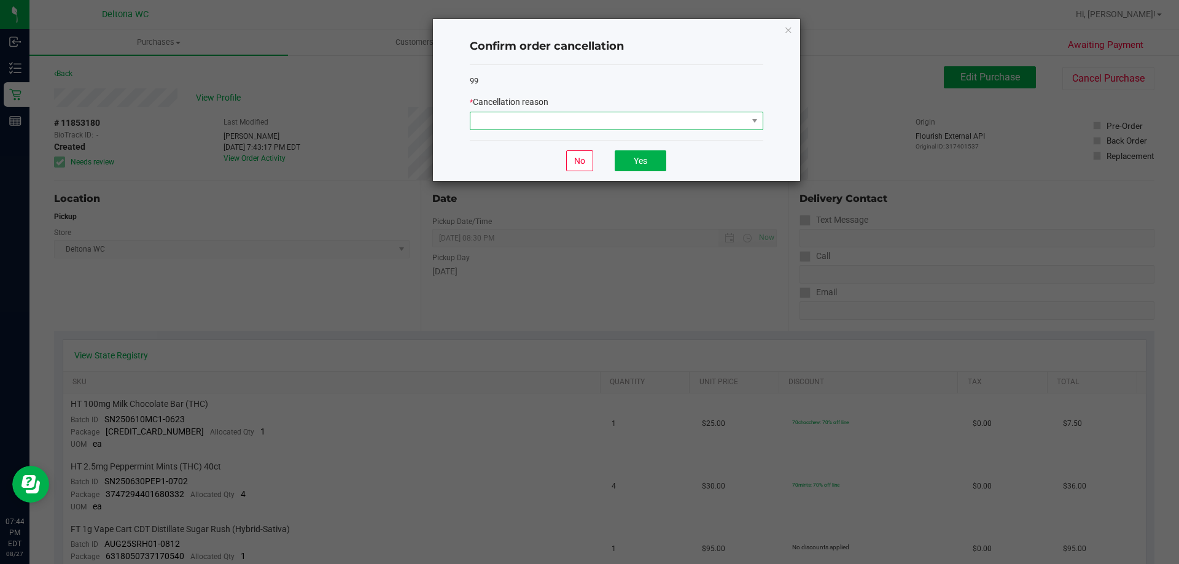
click at [626, 124] on span at bounding box center [608, 120] width 277 height 17
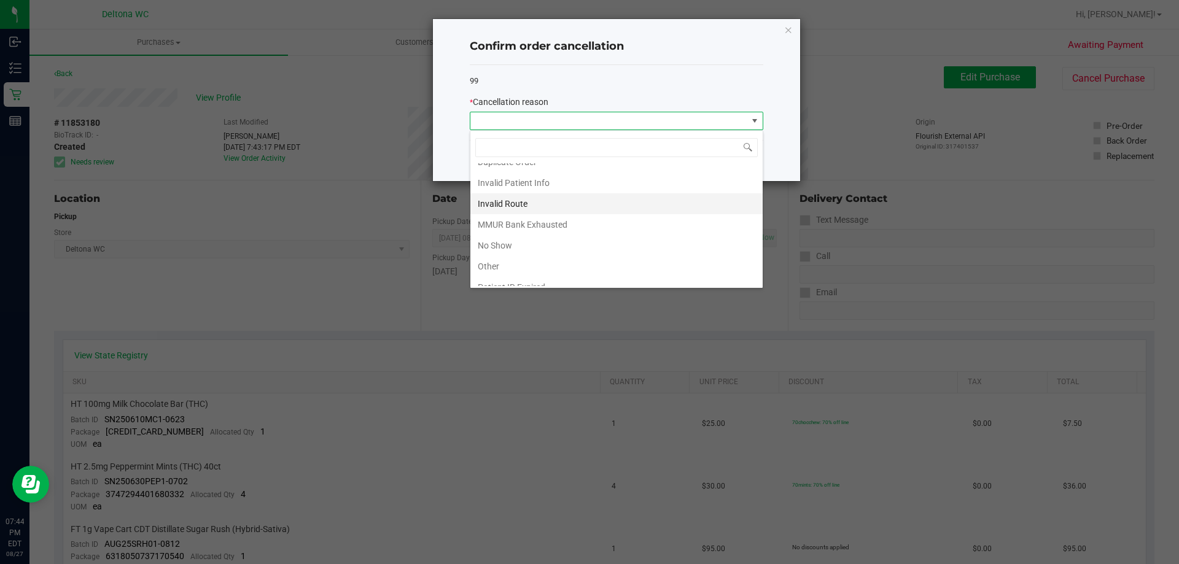
scroll to position [61, 0]
click at [546, 240] on li "Other" at bounding box center [616, 237] width 292 height 21
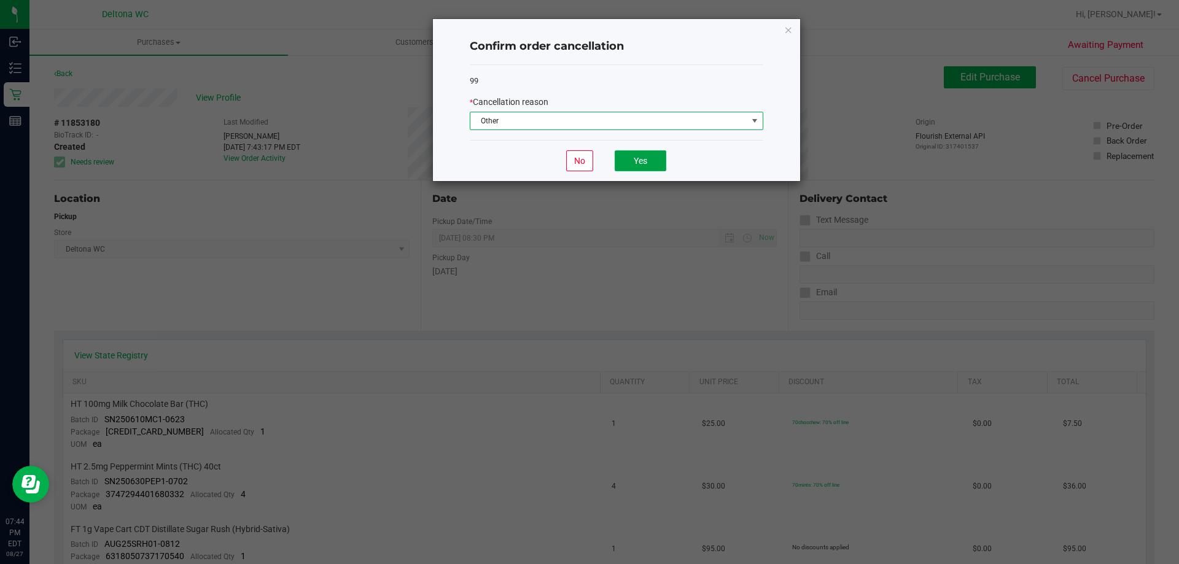
click at [628, 162] on button "Yes" at bounding box center [641, 160] width 52 height 21
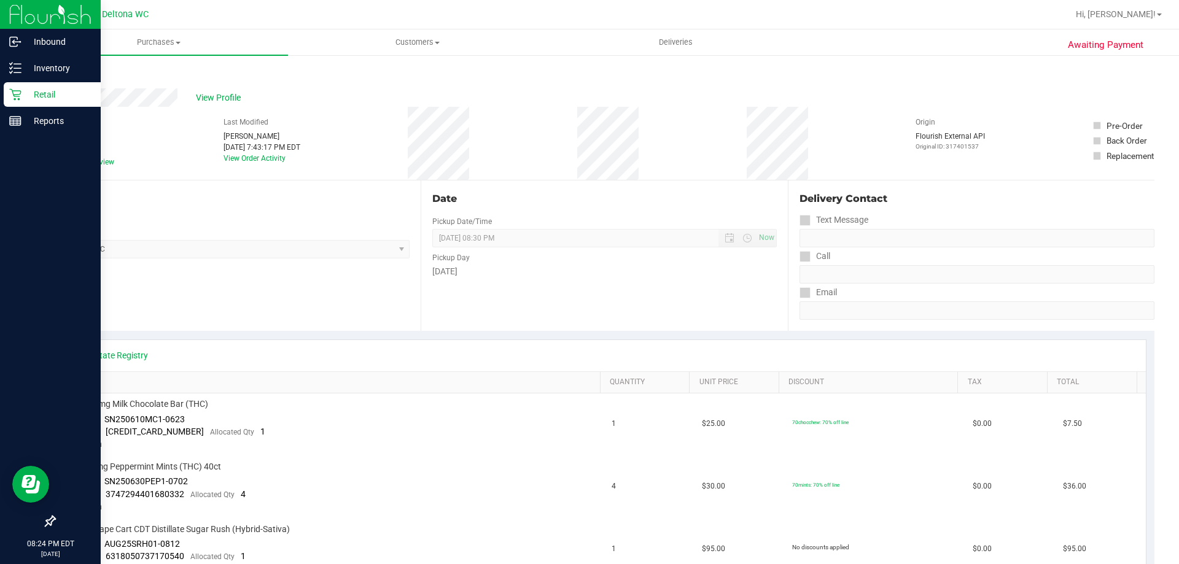
click at [21, 91] on icon at bounding box center [15, 94] width 12 height 12
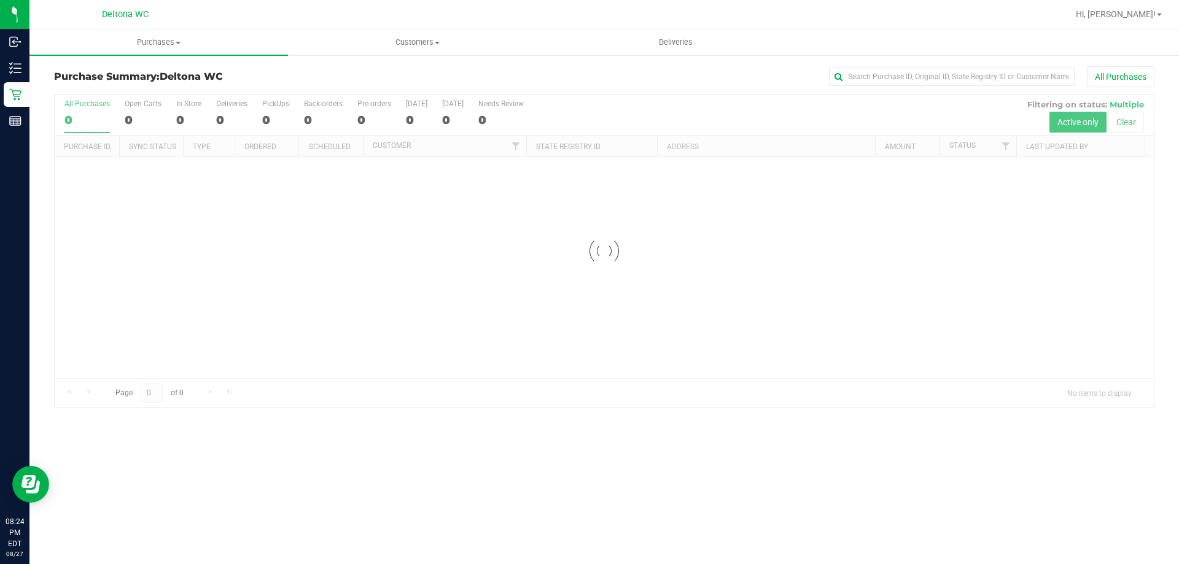
click at [1009, 143] on div at bounding box center [604, 251] width 1099 height 313
click at [1008, 150] on div at bounding box center [604, 251] width 1099 height 313
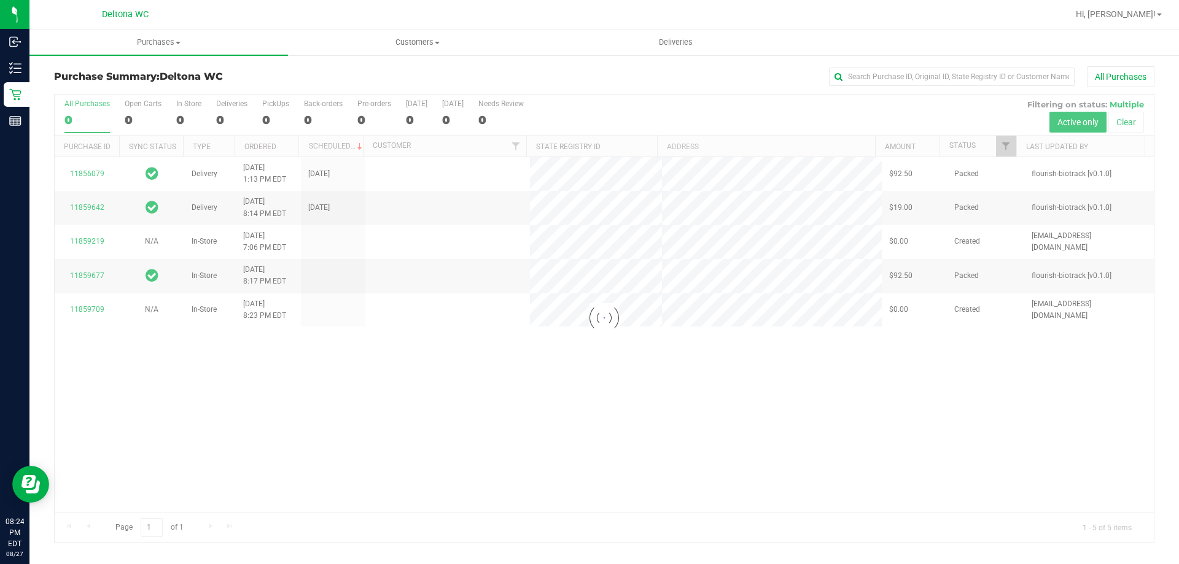
click at [1017, 137] on div at bounding box center [604, 319] width 1099 height 448
click at [1011, 147] on div at bounding box center [604, 319] width 1099 height 448
click at [1008, 148] on div at bounding box center [604, 319] width 1099 height 448
click at [1005, 149] on span "Filter" at bounding box center [1006, 146] width 10 height 10
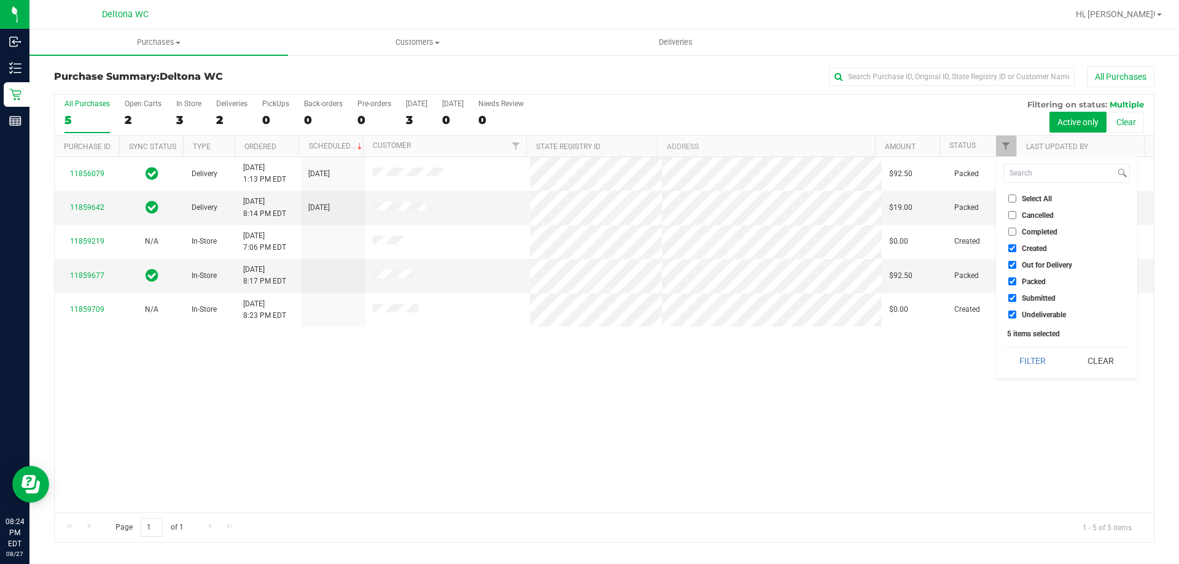
click at [1042, 210] on li "Cancelled" at bounding box center [1067, 215] width 127 height 13
click at [1042, 212] on span "Cancelled" at bounding box center [1038, 215] width 32 height 7
click at [1017, 212] on input "Cancelled" at bounding box center [1013, 215] width 8 height 8
checkbox input "true"
click at [935, 72] on input "text" at bounding box center [952, 77] width 246 height 18
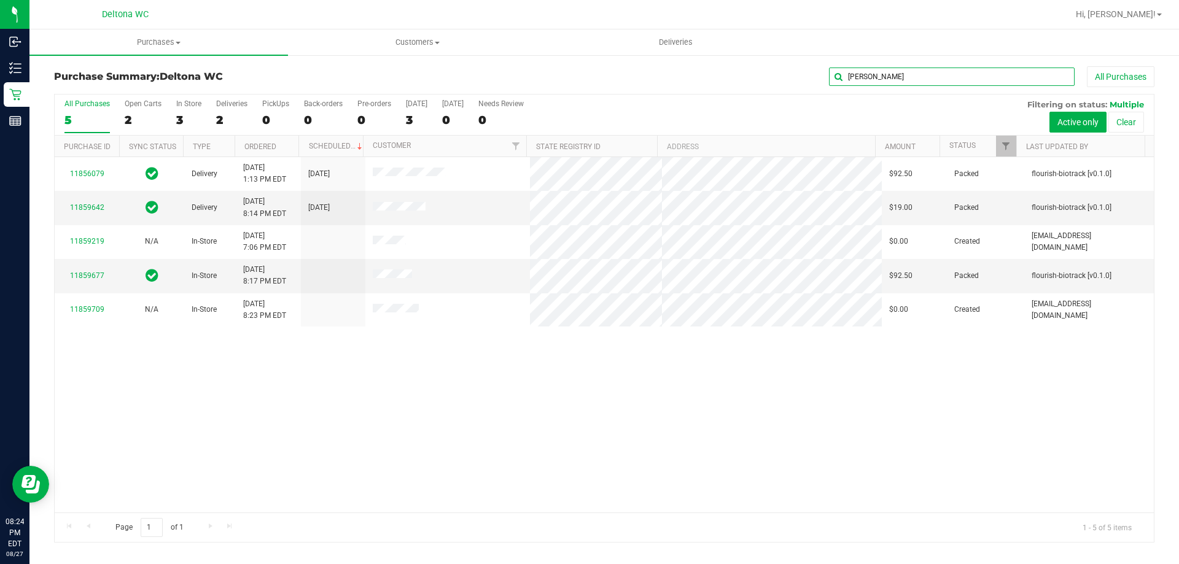
type input "[PERSON_NAME]"
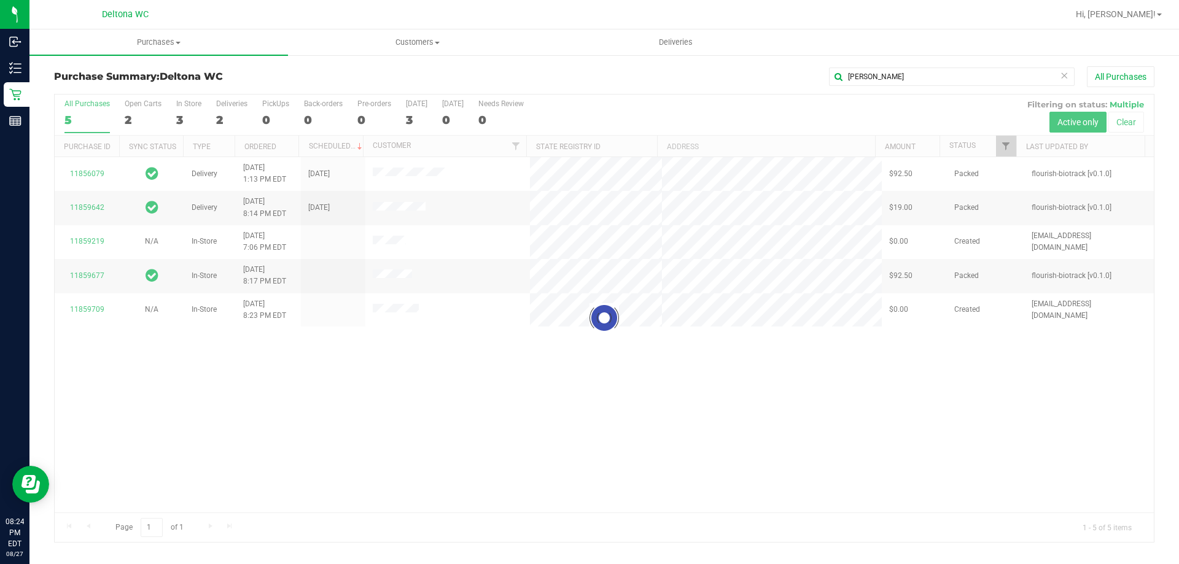
click at [1009, 144] on div at bounding box center [604, 319] width 1099 height 448
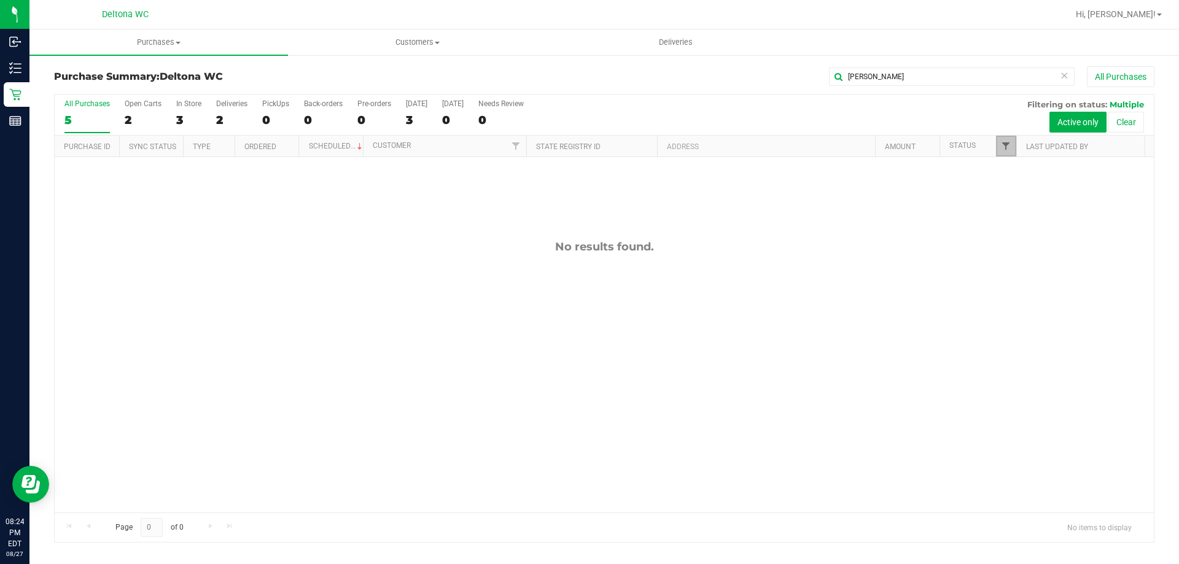
click at [1007, 144] on span "Filter" at bounding box center [1006, 146] width 10 height 10
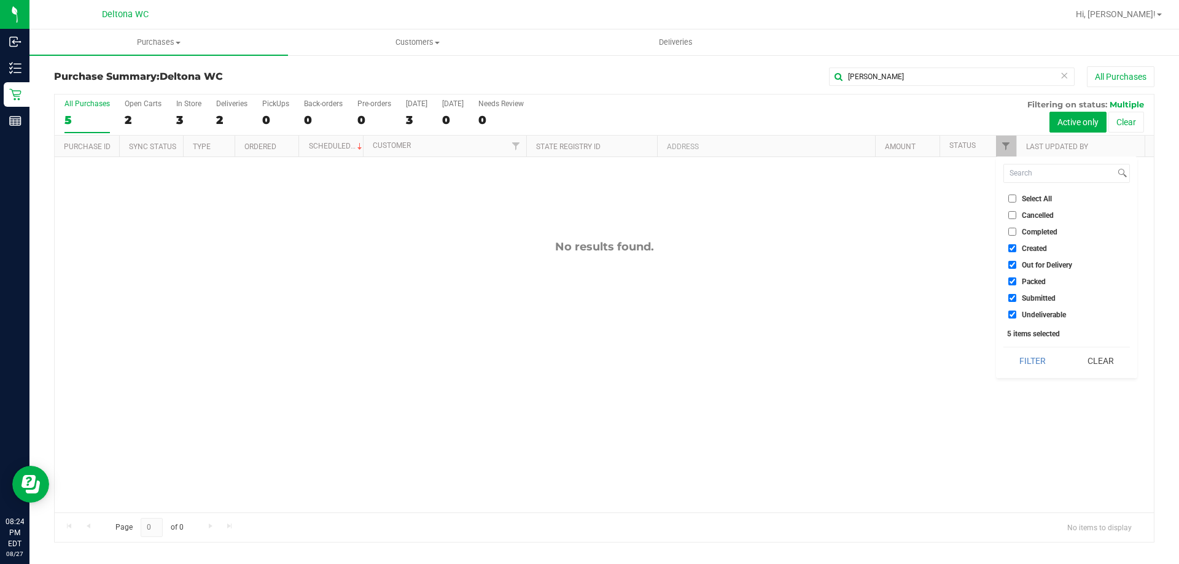
click at [1045, 209] on li "Cancelled" at bounding box center [1067, 215] width 127 height 13
click at [1045, 214] on span "Cancelled" at bounding box center [1038, 215] width 32 height 7
click at [1017, 214] on input "Cancelled" at bounding box center [1013, 215] width 8 height 8
checkbox input "true"
click at [1039, 364] on button "Filter" at bounding box center [1033, 361] width 59 height 27
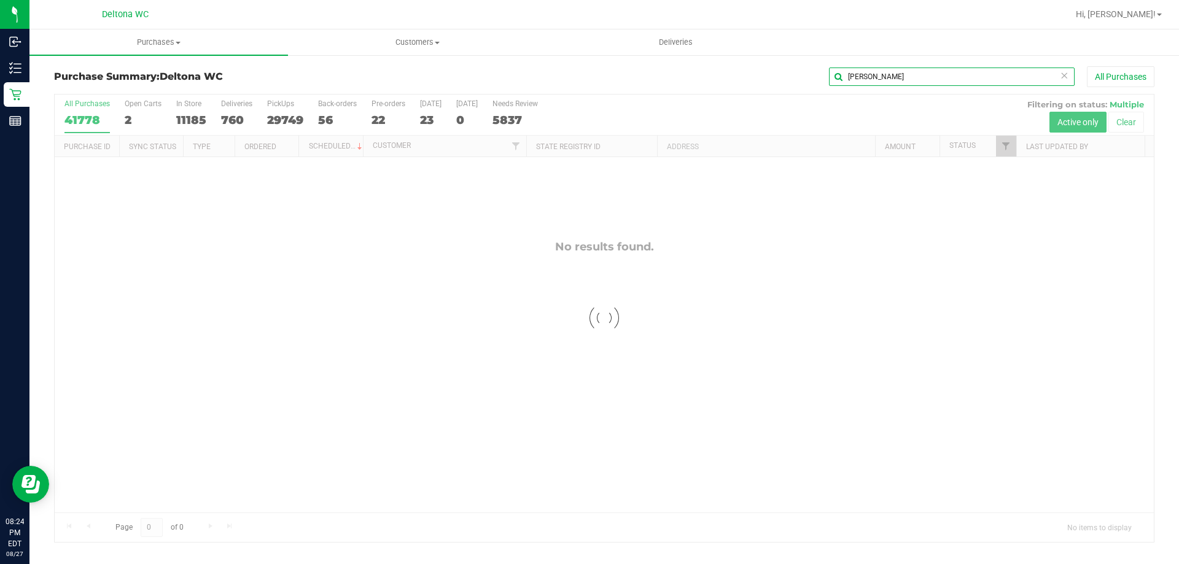
click at [864, 82] on input "[PERSON_NAME]" at bounding box center [952, 77] width 246 height 18
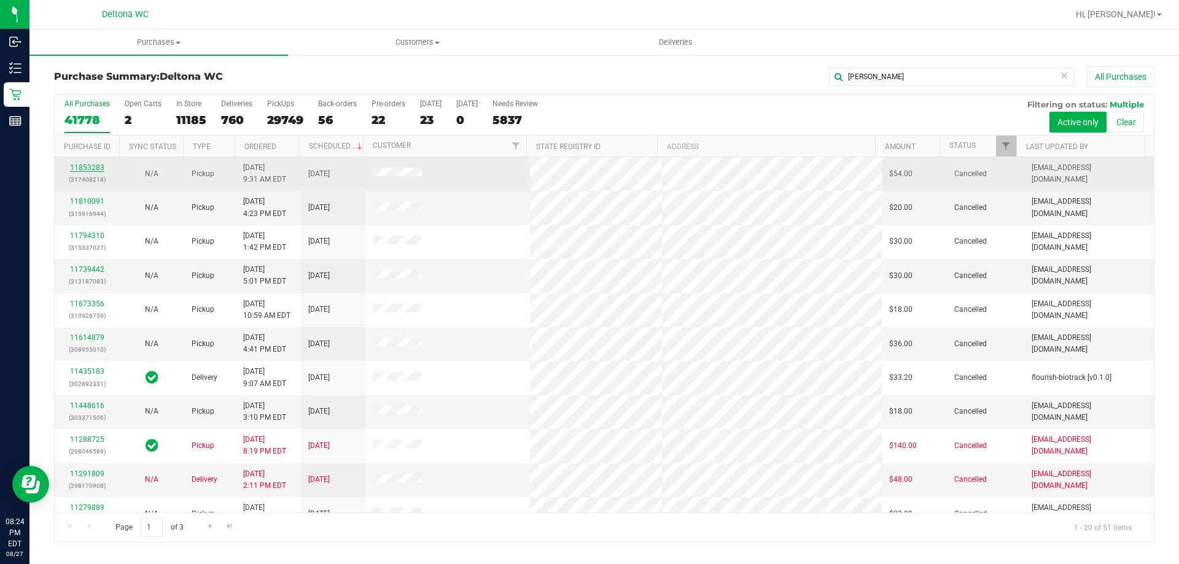
click at [95, 171] on link "11853283" at bounding box center [87, 167] width 34 height 9
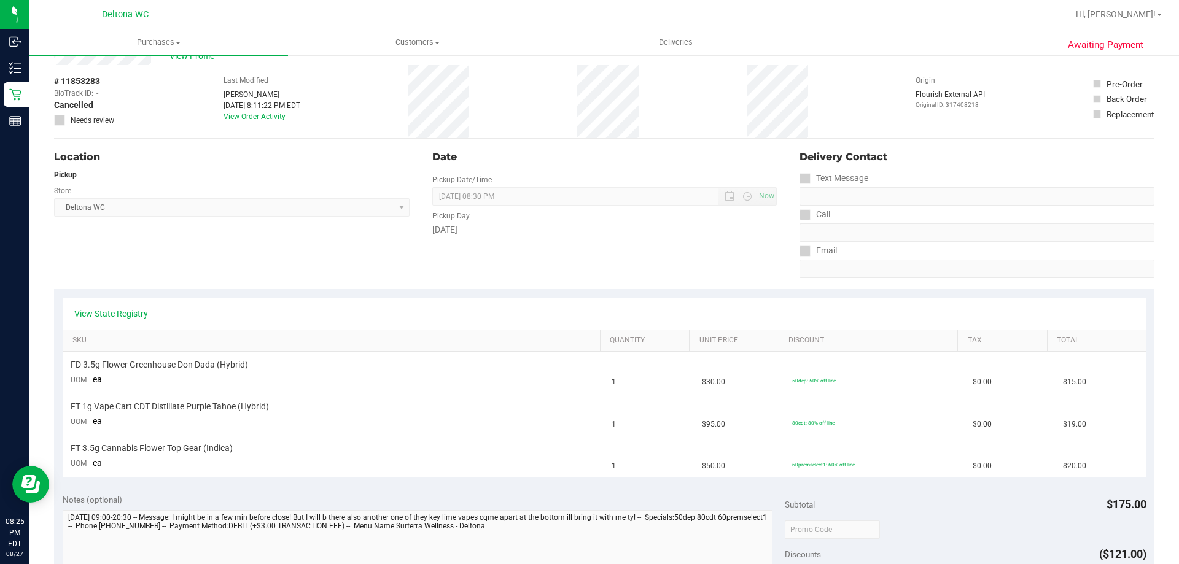
scroll to position [61, 0]
